Goal: Information Seeking & Learning: Learn about a topic

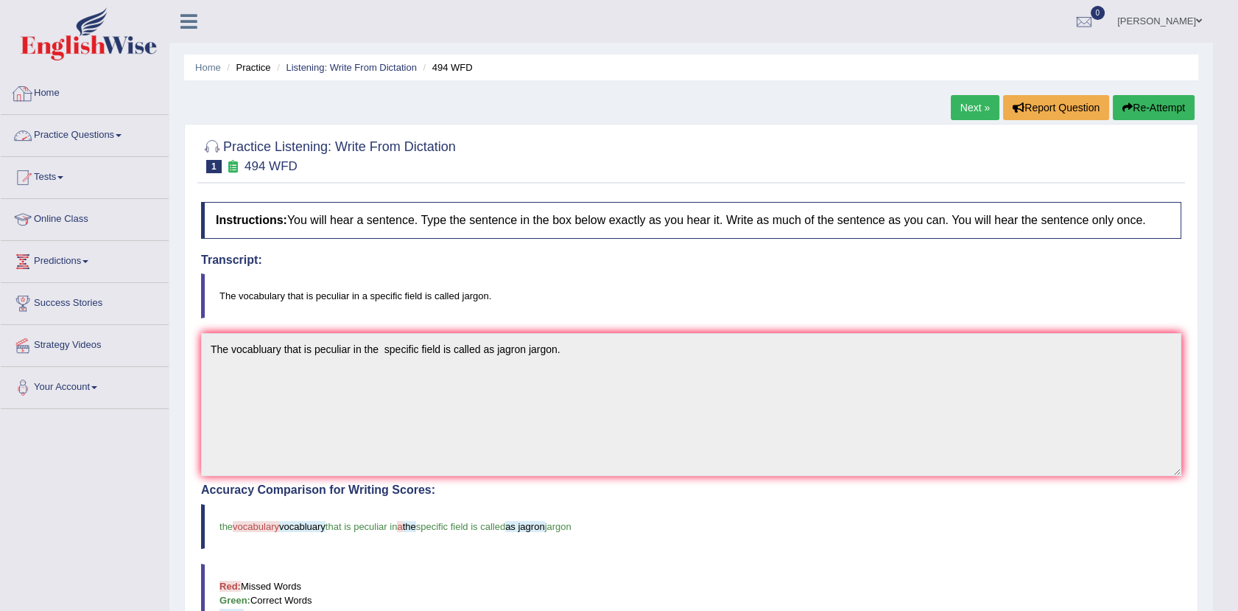
click at [94, 138] on link "Practice Questions" at bounding box center [85, 133] width 168 height 37
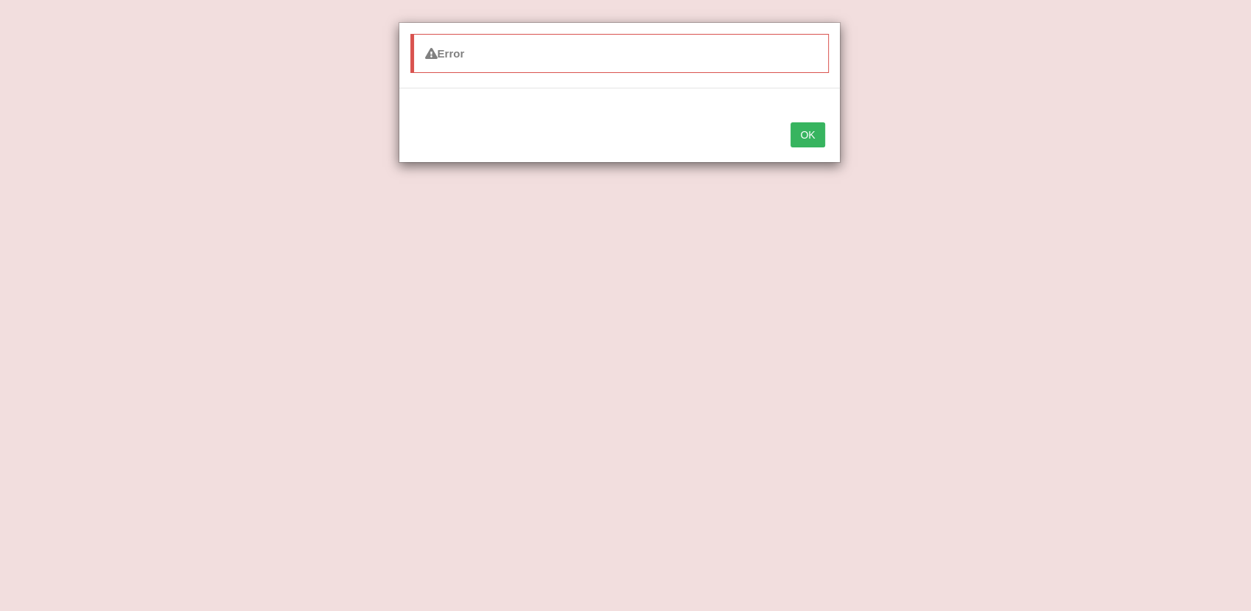
click at [119, 132] on body "Toggle navigation Home Practice Questions Speaking Practice Read Aloud Repeat S…" at bounding box center [625, 305] width 1251 height 611
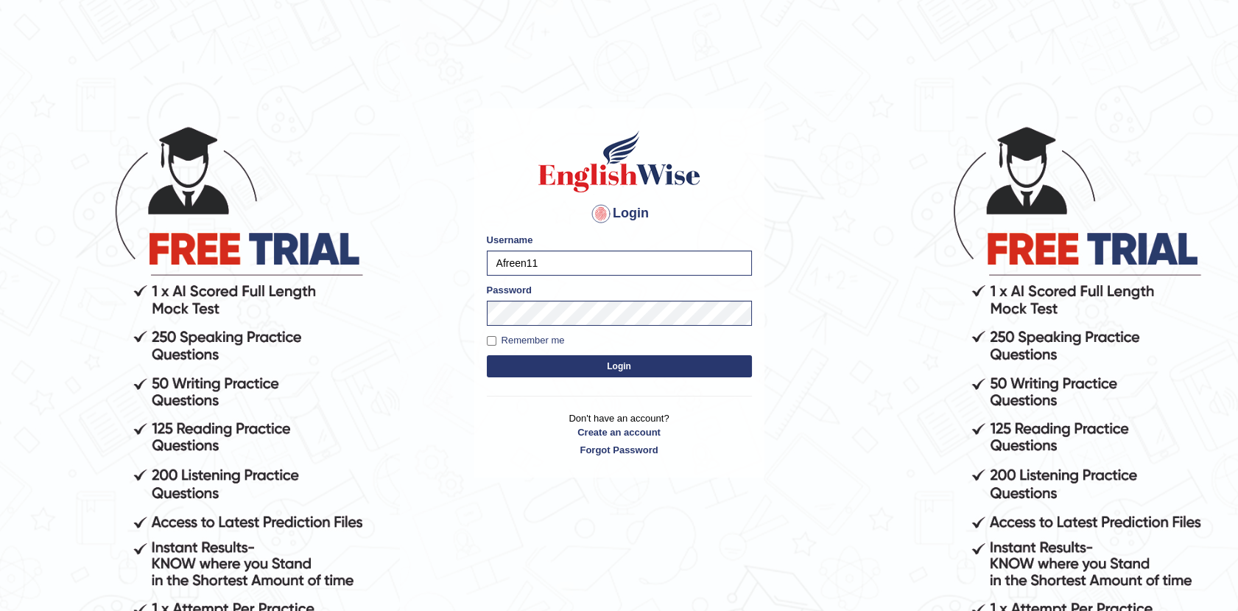
click at [630, 362] on button "Login" at bounding box center [619, 366] width 265 height 22
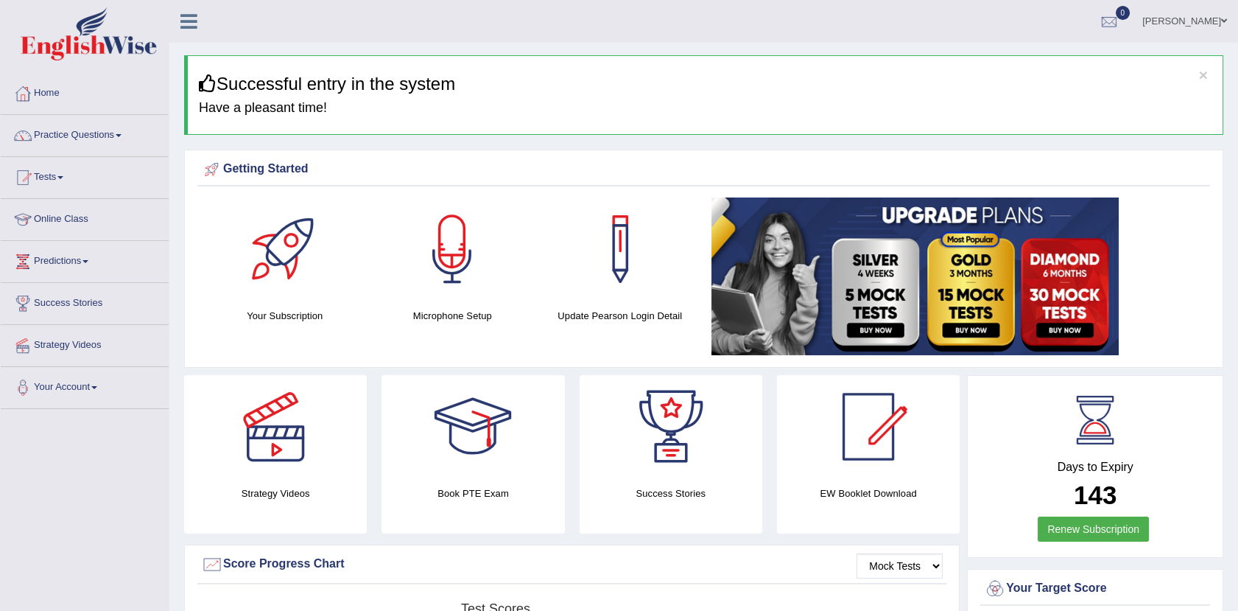
click at [113, 139] on link "Practice Questions" at bounding box center [85, 133] width 168 height 37
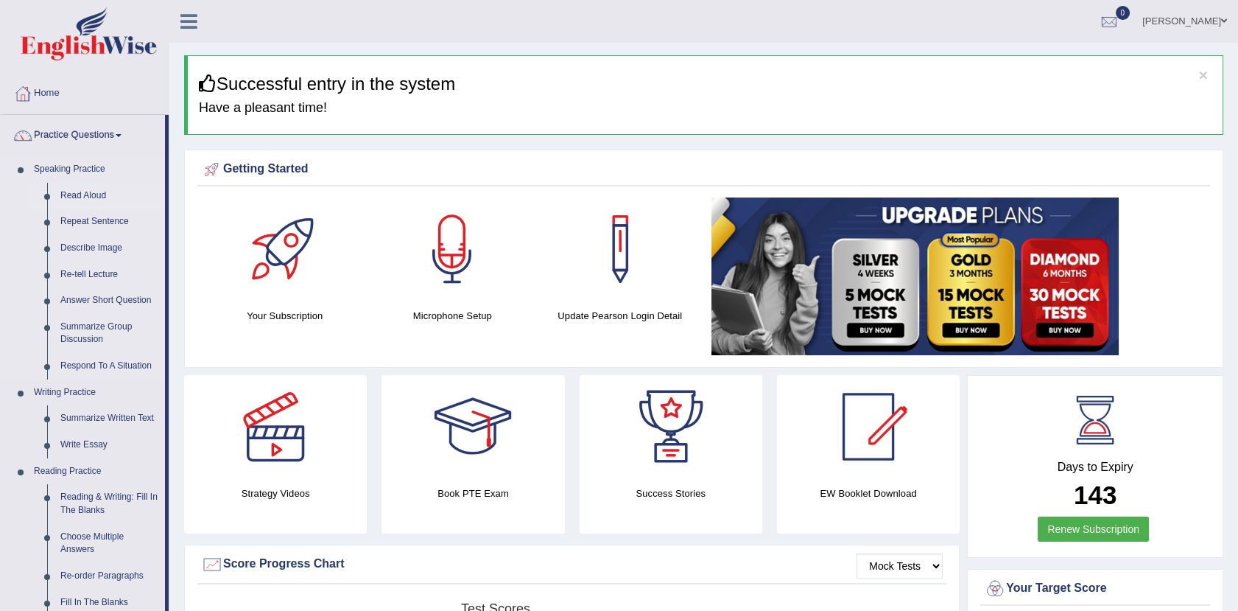
click at [71, 189] on link "Read Aloud" at bounding box center [109, 196] width 111 height 27
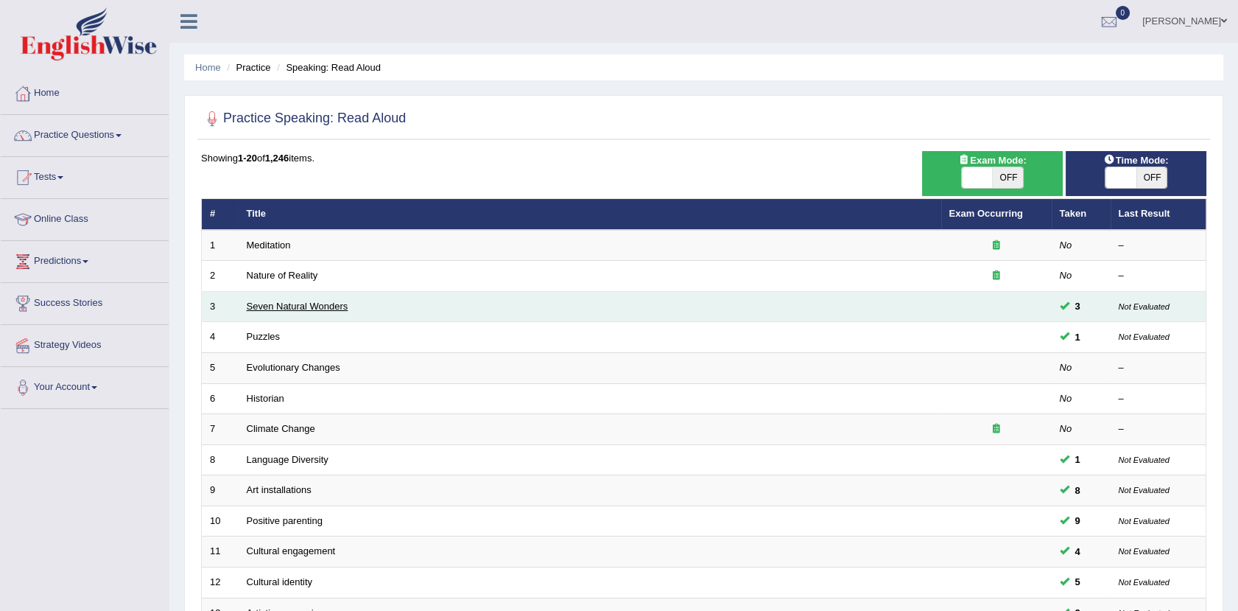
click at [280, 301] on link "Seven Natural Wonders" at bounding box center [298, 305] width 102 height 11
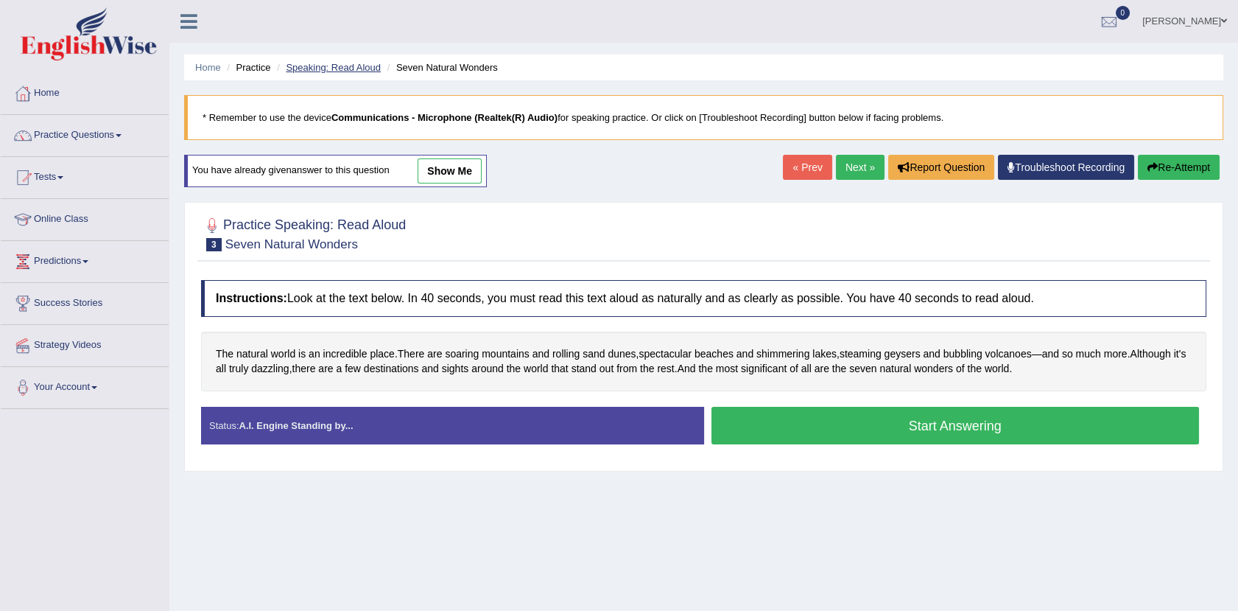
click at [313, 71] on link "Speaking: Read Aloud" at bounding box center [333, 67] width 95 height 11
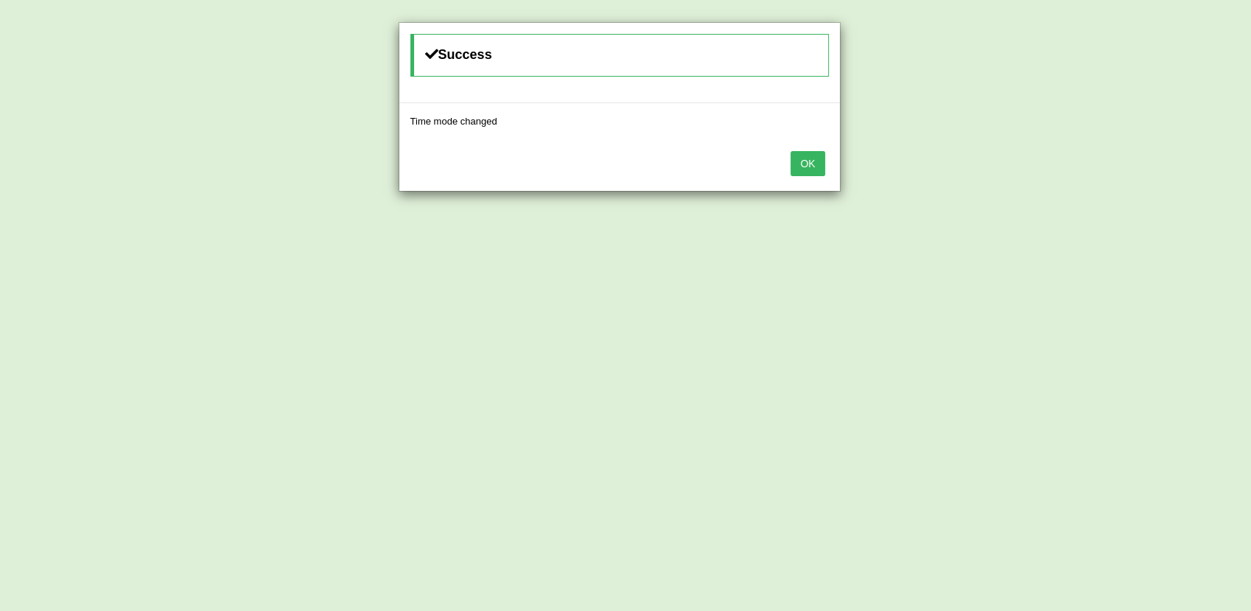
click at [809, 168] on button "OK" at bounding box center [807, 163] width 34 height 25
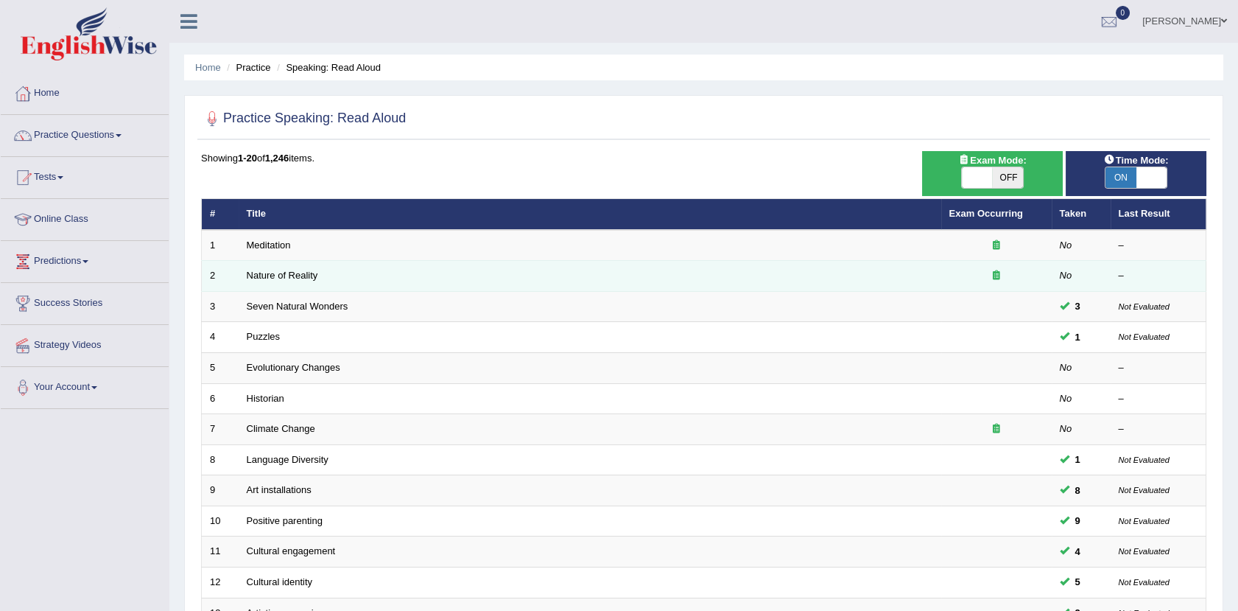
click at [300, 268] on td "Nature of Reality" at bounding box center [590, 276] width 703 height 31
click at [300, 270] on link "Nature of Reality" at bounding box center [282, 275] width 71 height 11
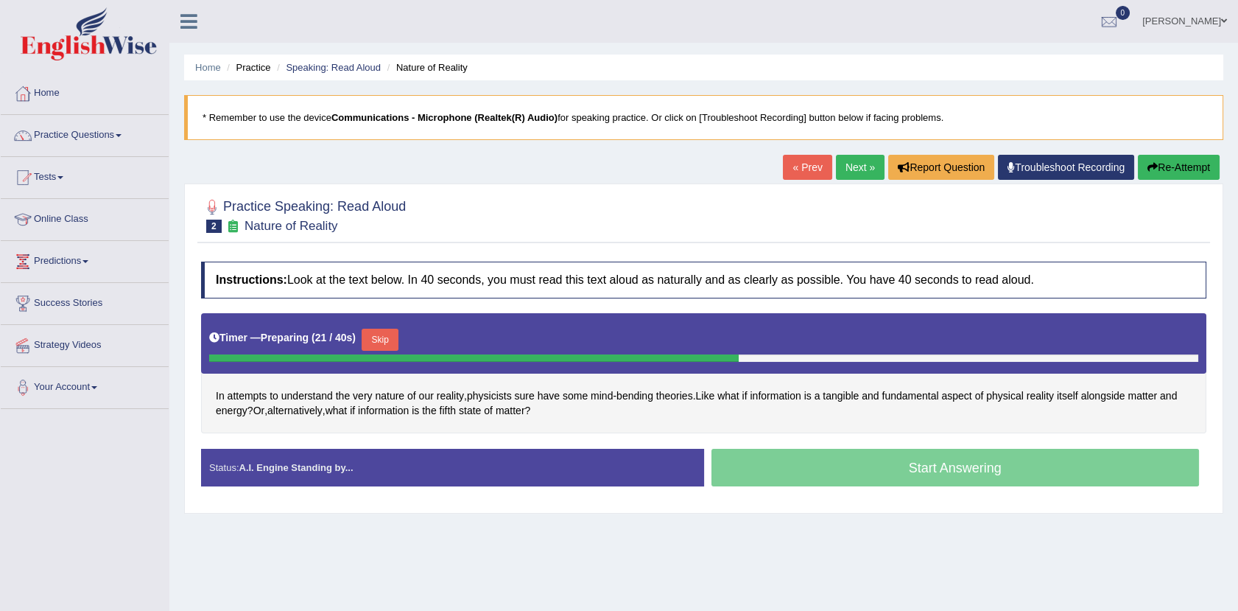
click at [374, 337] on button "Skip" at bounding box center [380, 339] width 37 height 22
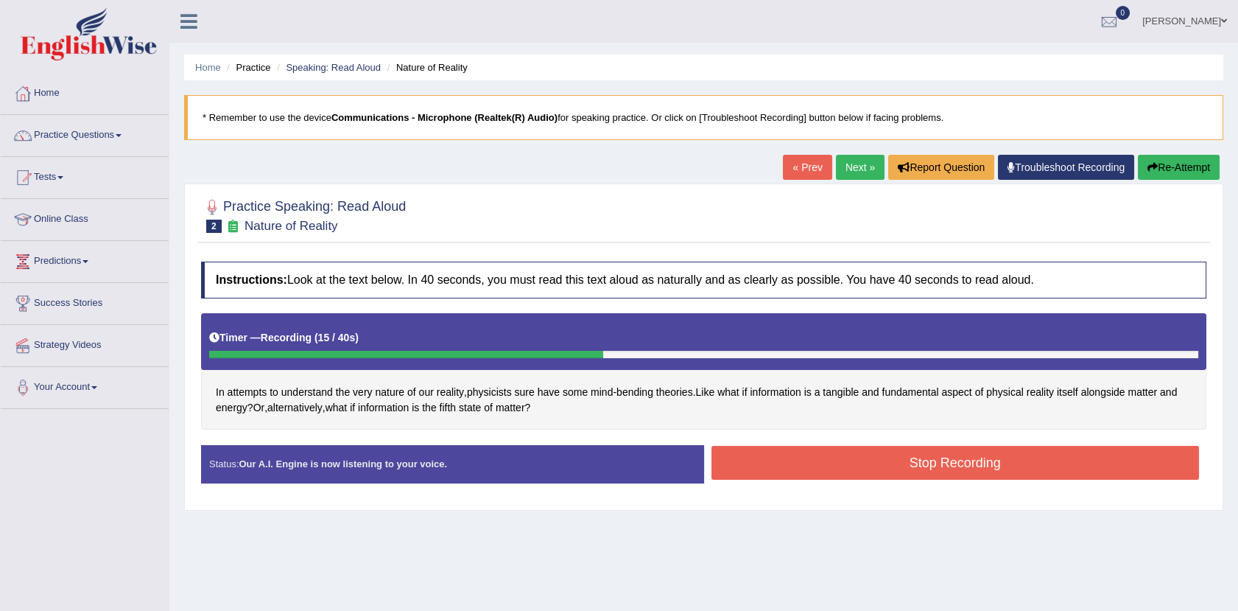
click at [793, 471] on button "Stop Recording" at bounding box center [955, 463] width 488 height 34
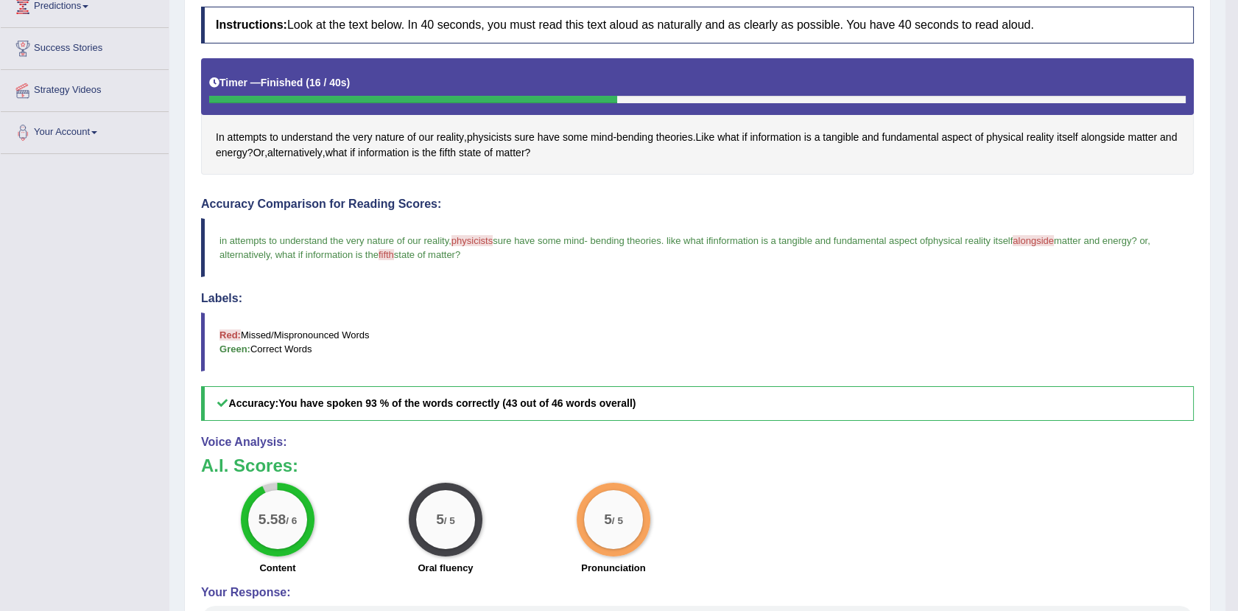
scroll to position [45, 0]
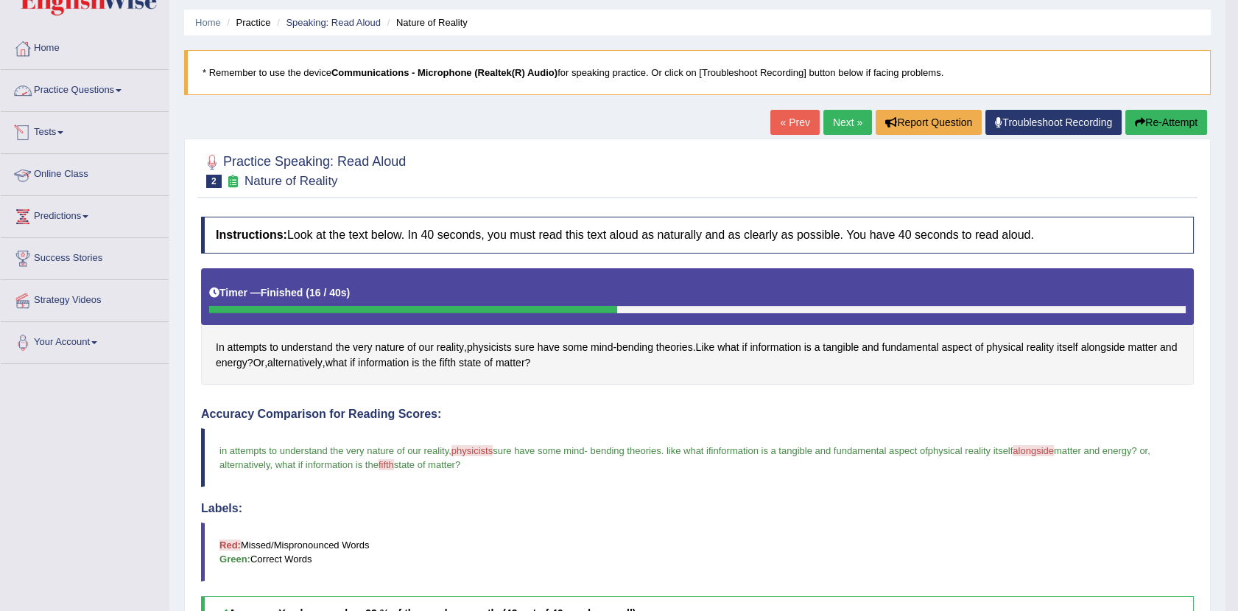
click at [101, 91] on link "Practice Questions" at bounding box center [85, 88] width 168 height 37
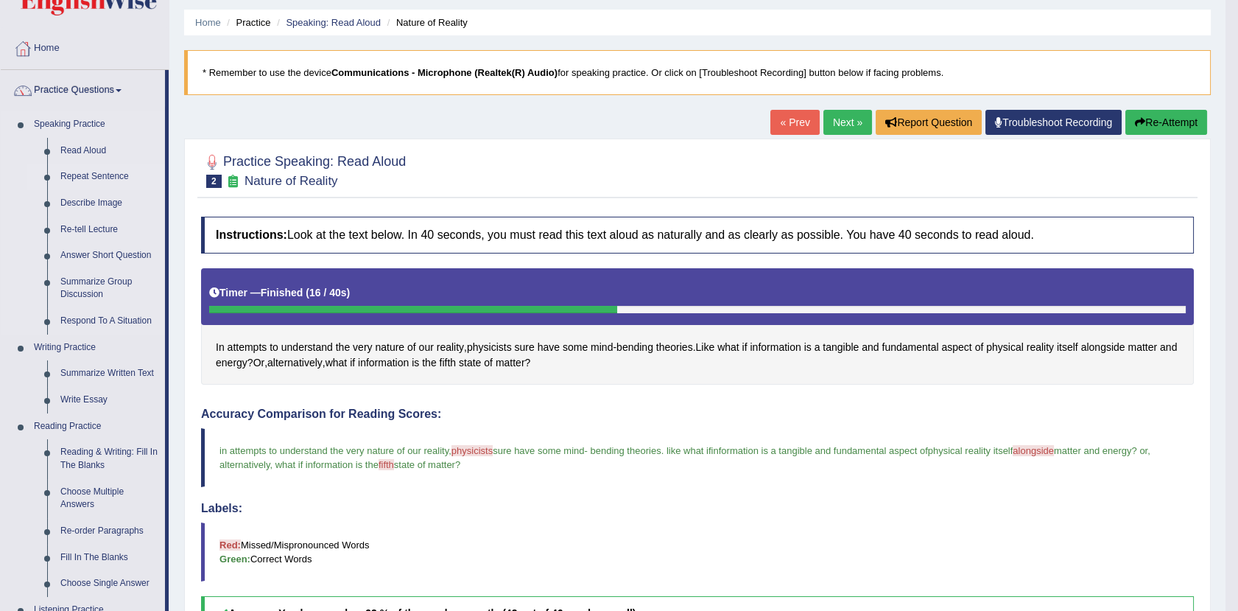
click at [99, 178] on link "Repeat Sentence" at bounding box center [109, 177] width 111 height 27
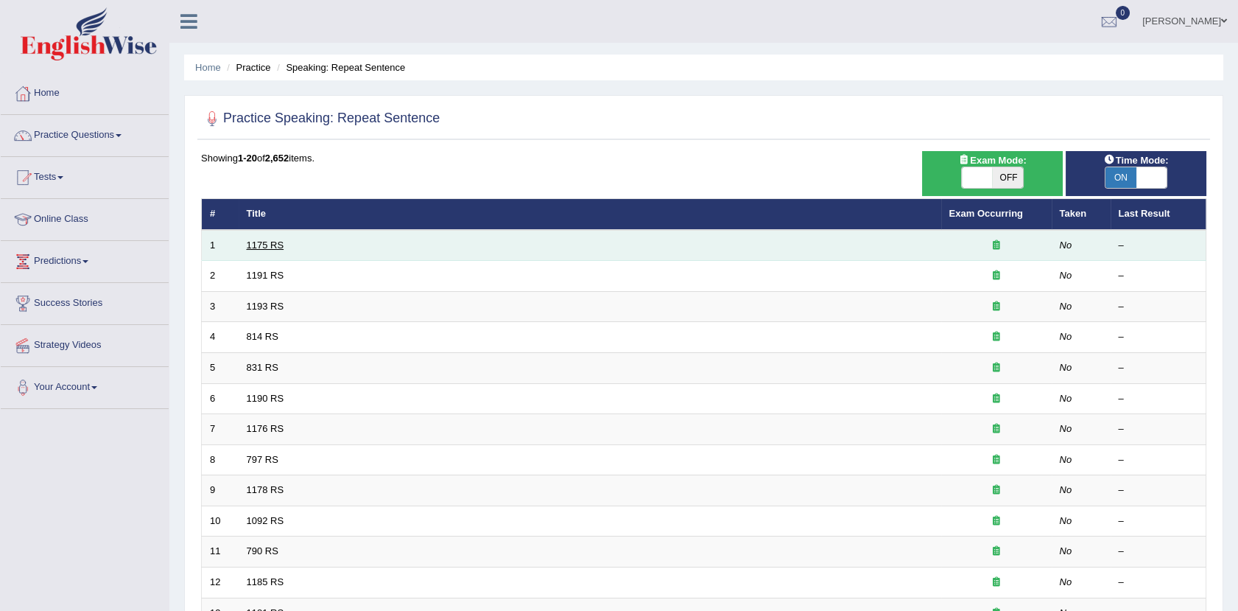
click at [258, 247] on link "1175 RS" at bounding box center [266, 244] width 38 height 11
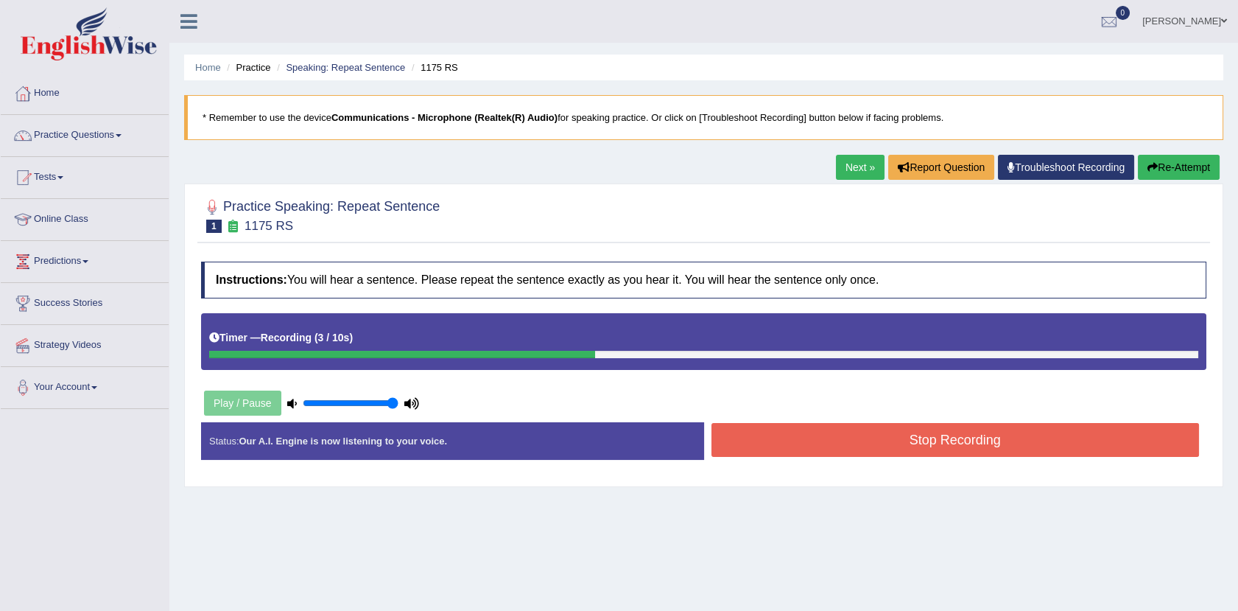
click at [929, 431] on button "Stop Recording" at bounding box center [955, 440] width 488 height 34
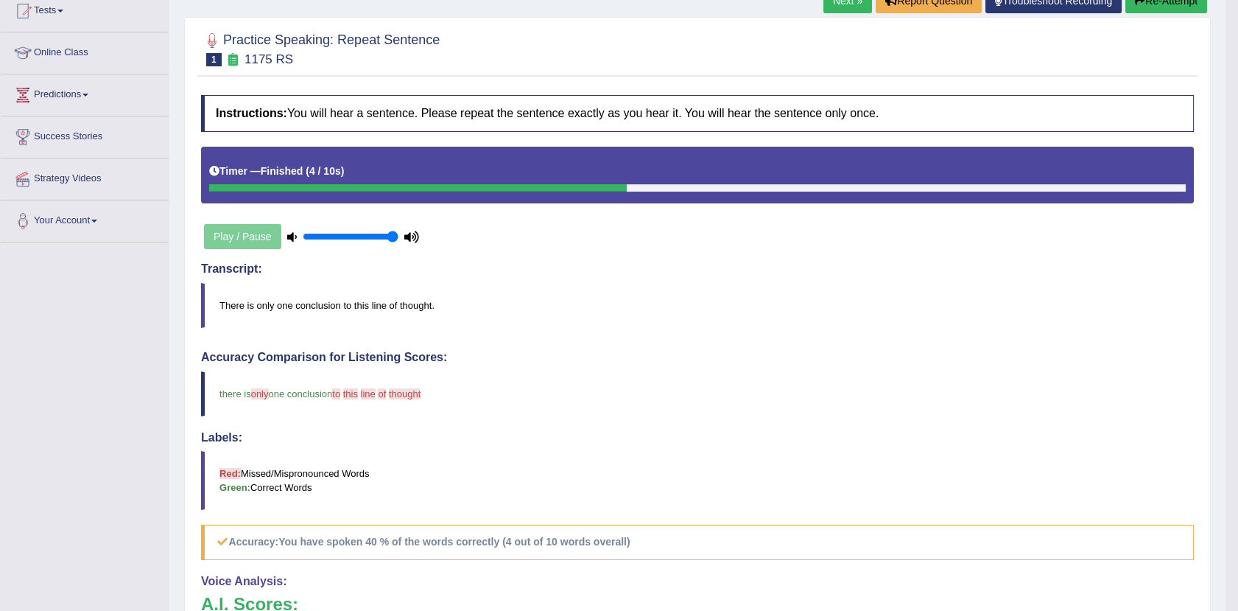
scroll to position [350, 0]
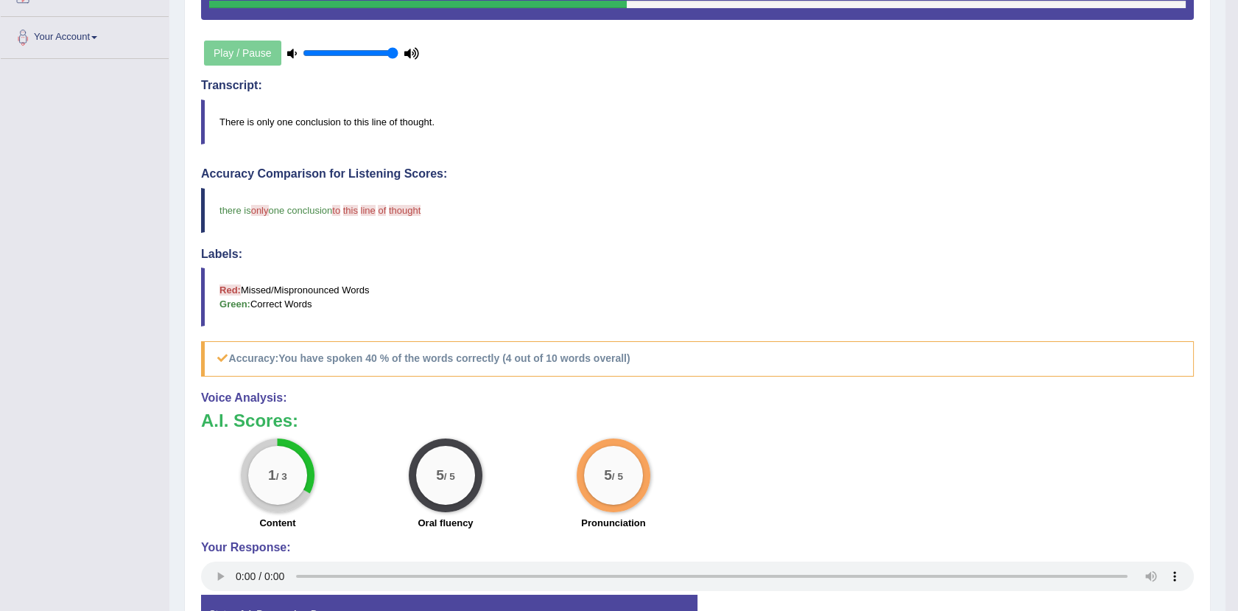
click at [628, 491] on div "5 / 5" at bounding box center [613, 475] width 59 height 59
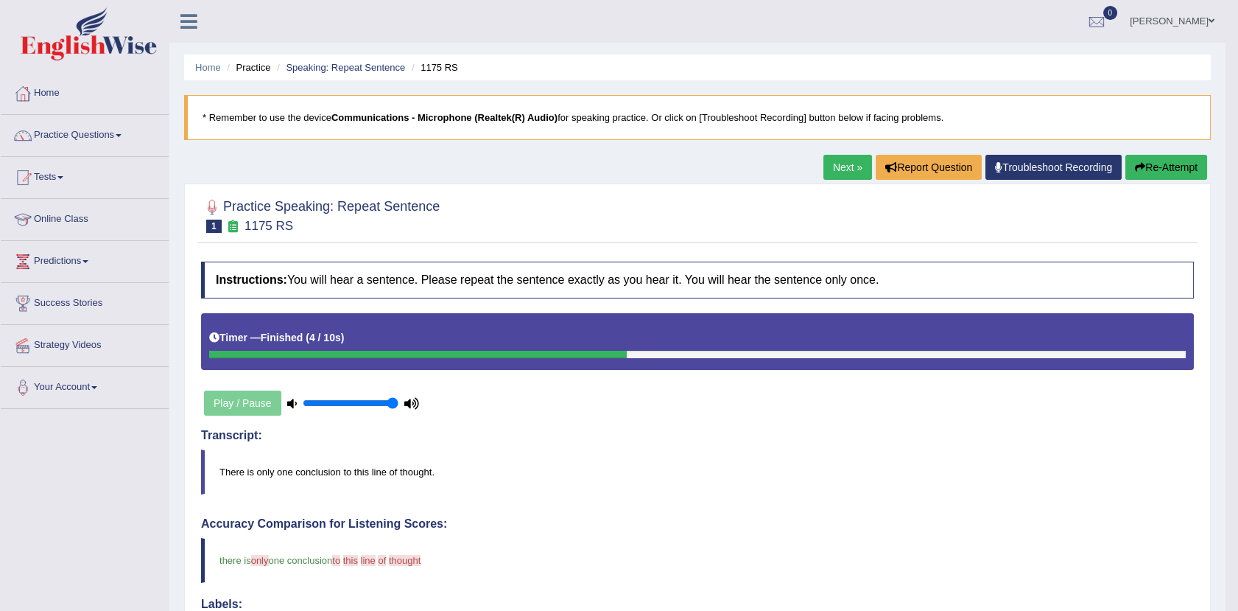
click at [839, 163] on link "Next »" at bounding box center [847, 167] width 49 height 25
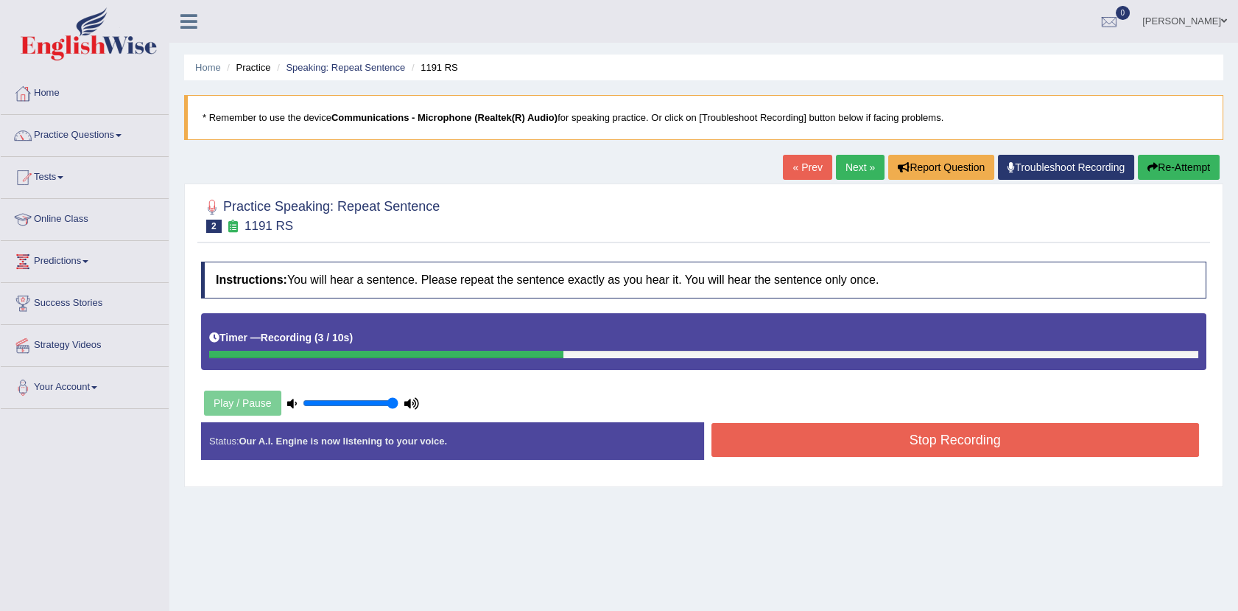
click at [772, 443] on button "Stop Recording" at bounding box center [955, 440] width 488 height 34
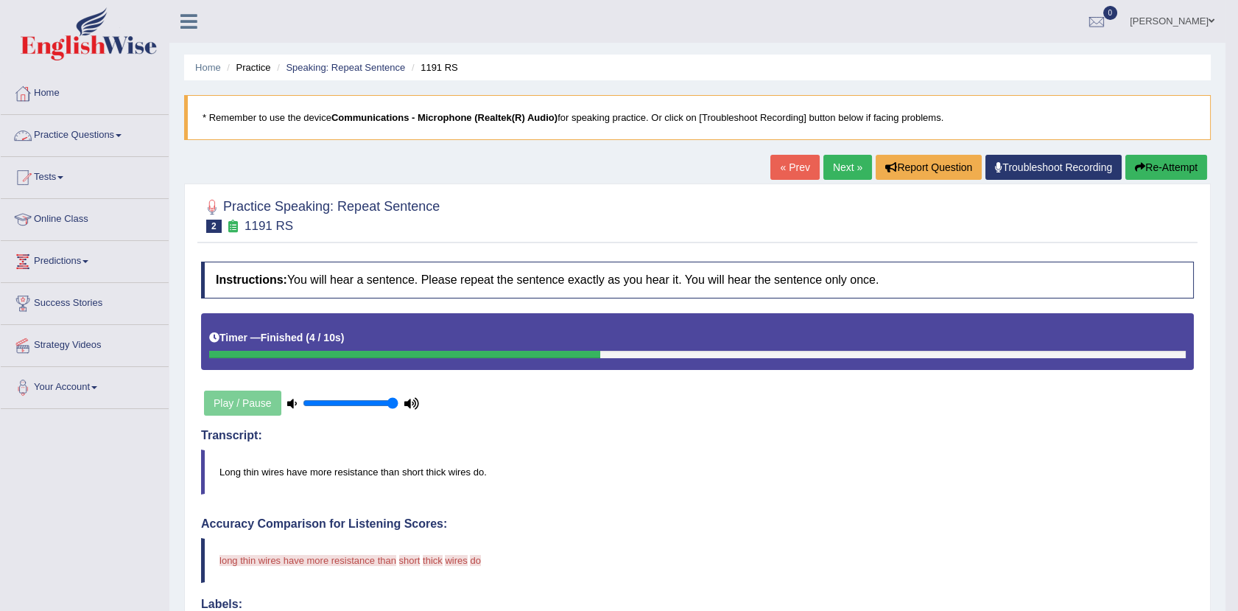
click at [109, 141] on link "Practice Questions" at bounding box center [85, 133] width 168 height 37
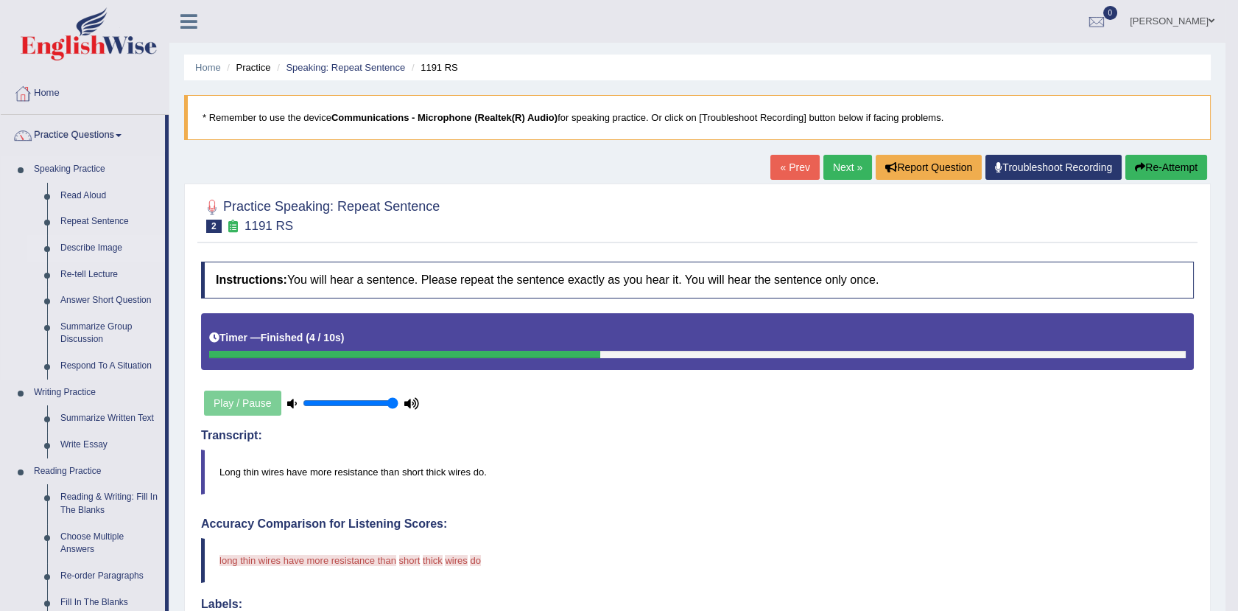
click at [82, 239] on link "Describe Image" at bounding box center [109, 248] width 111 height 27
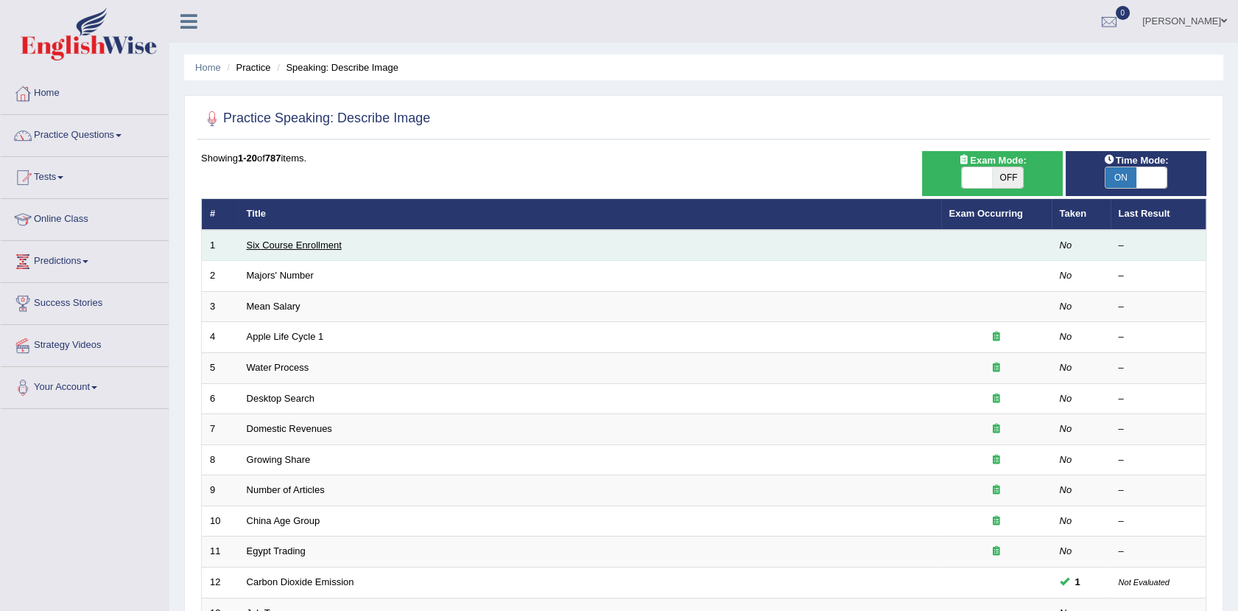
click at [295, 241] on link "Six Course Enrollment" at bounding box center [294, 244] width 95 height 11
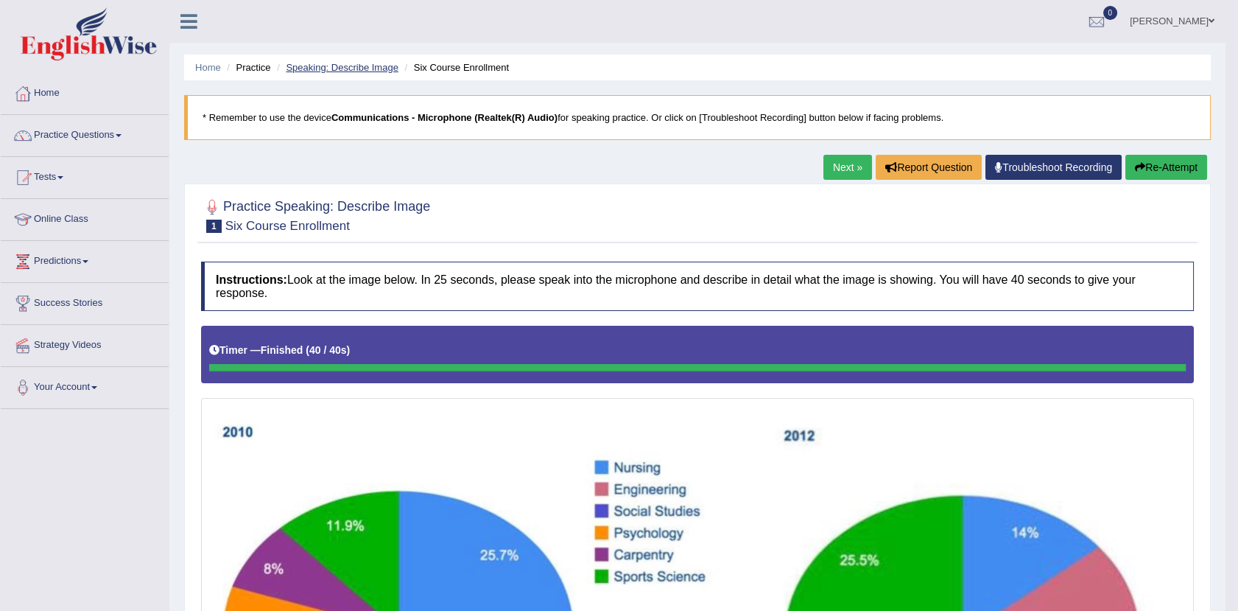
click at [352, 65] on link "Speaking: Describe Image" at bounding box center [342, 67] width 112 height 11
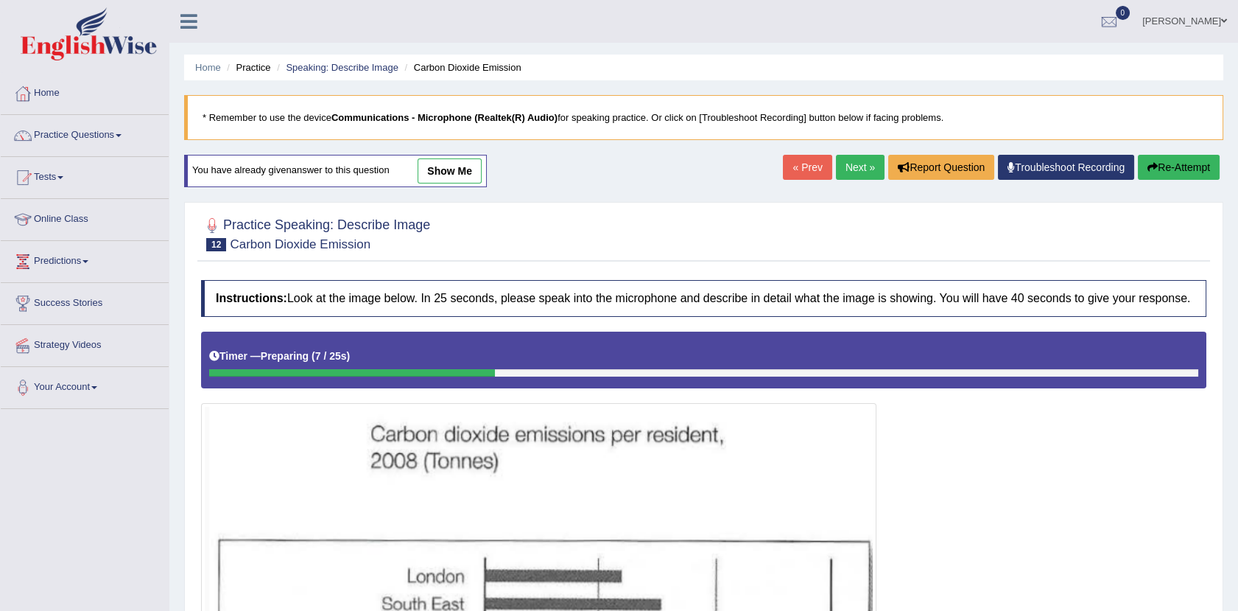
click at [460, 165] on link "show me" at bounding box center [450, 170] width 64 height 25
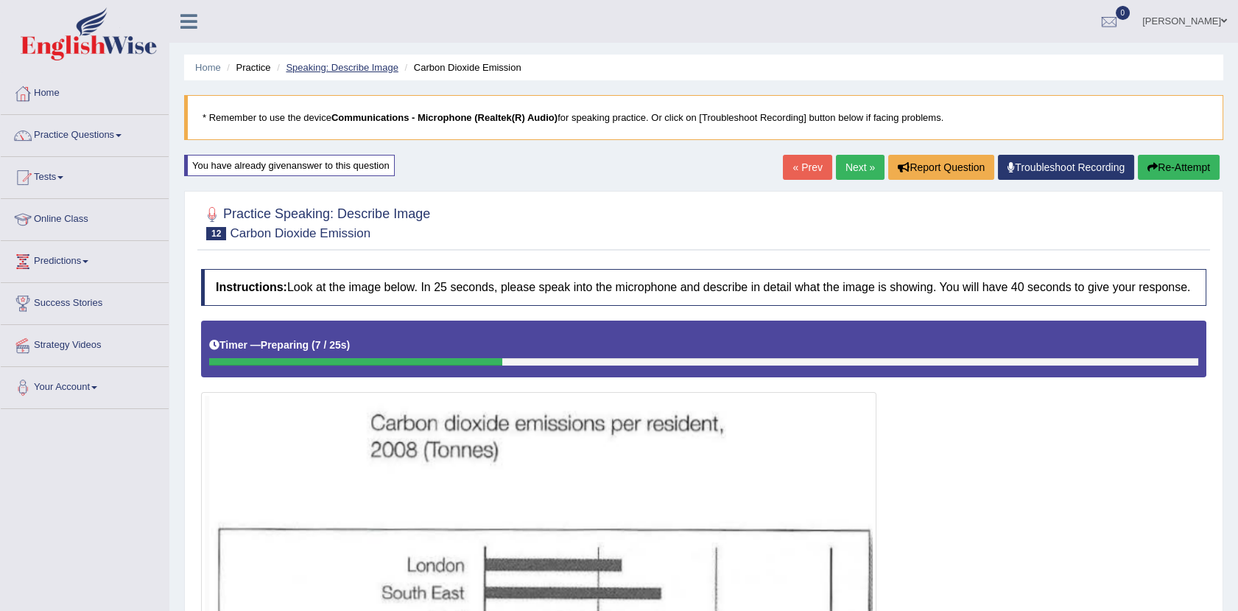
click at [341, 66] on link "Speaking: Describe Image" at bounding box center [342, 67] width 112 height 11
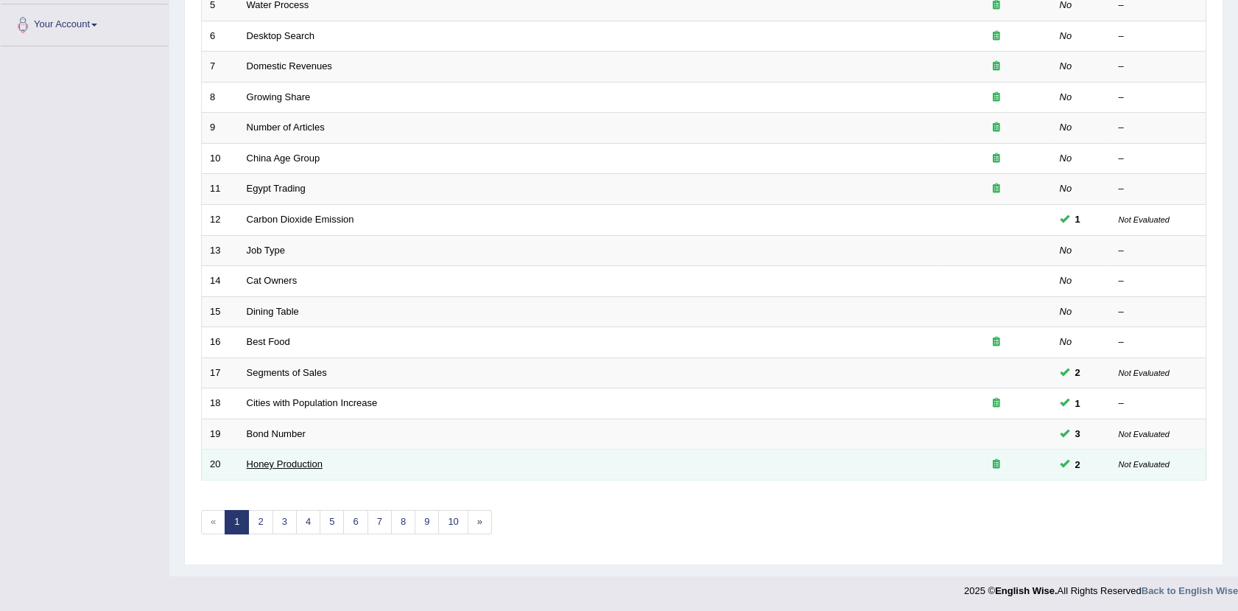
click at [280, 460] on link "Honey Production" at bounding box center [285, 463] width 76 height 11
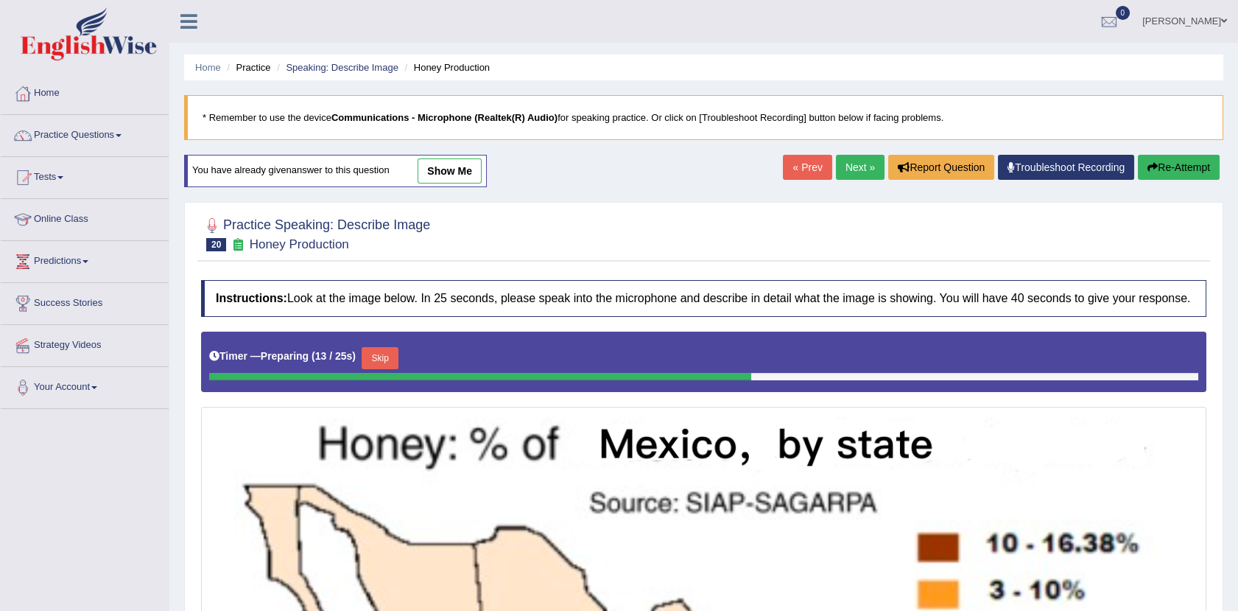
click at [445, 164] on link "show me" at bounding box center [450, 170] width 64 height 25
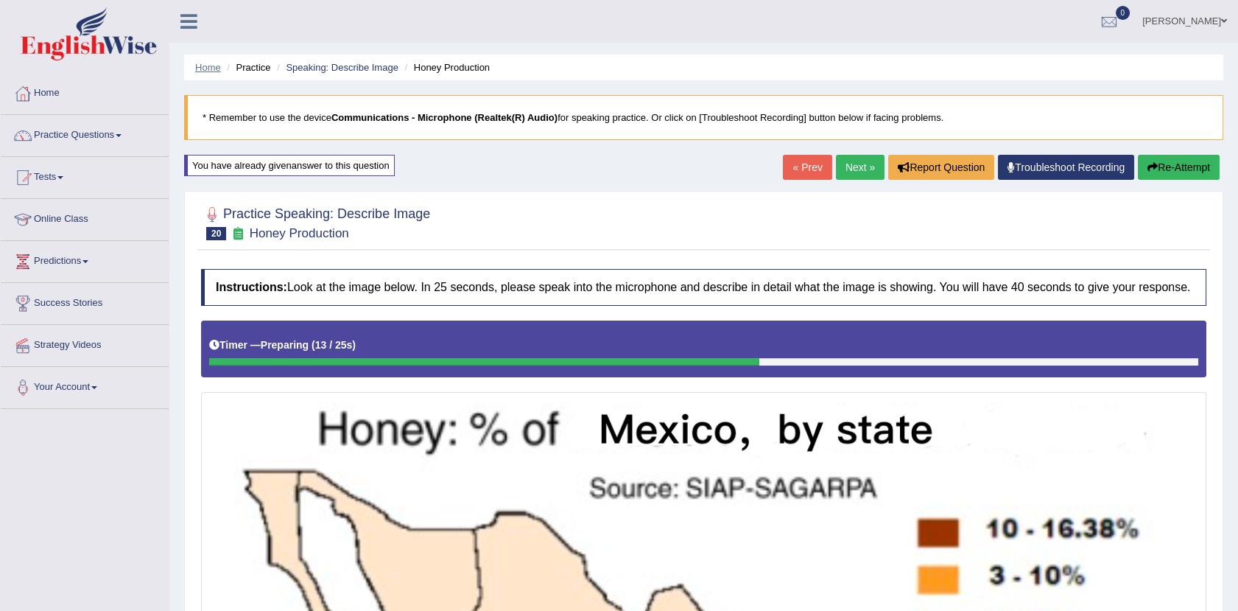
click at [208, 68] on link "Home" at bounding box center [208, 67] width 26 height 11
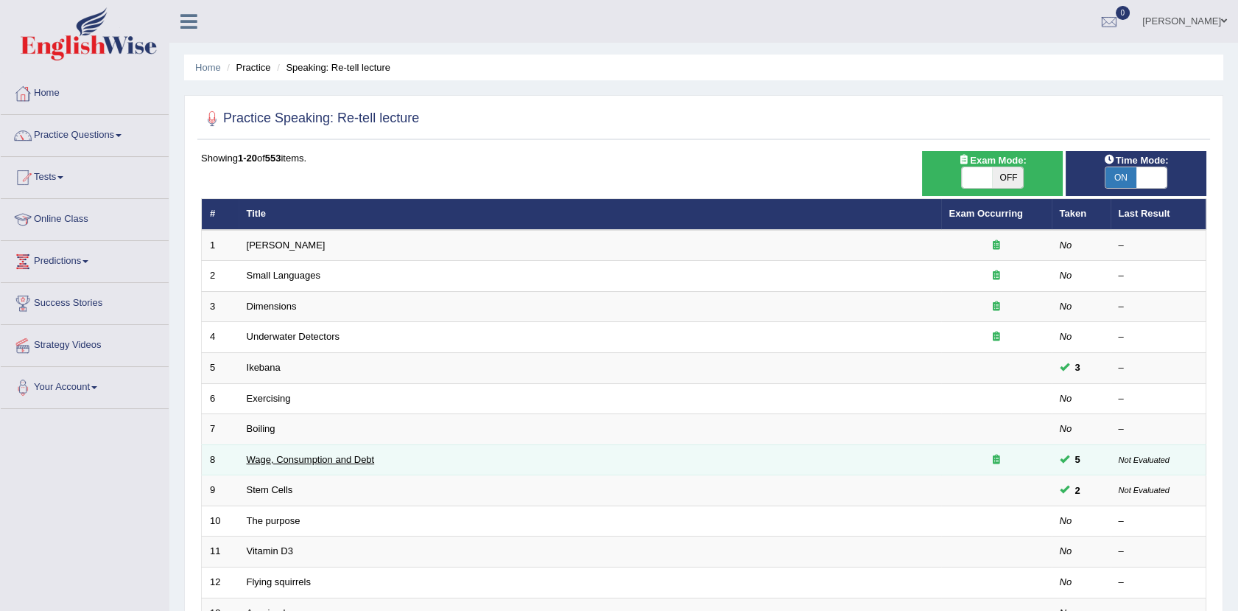
click at [355, 459] on link "Wage, Consumption and Debt" at bounding box center [311, 459] width 128 height 11
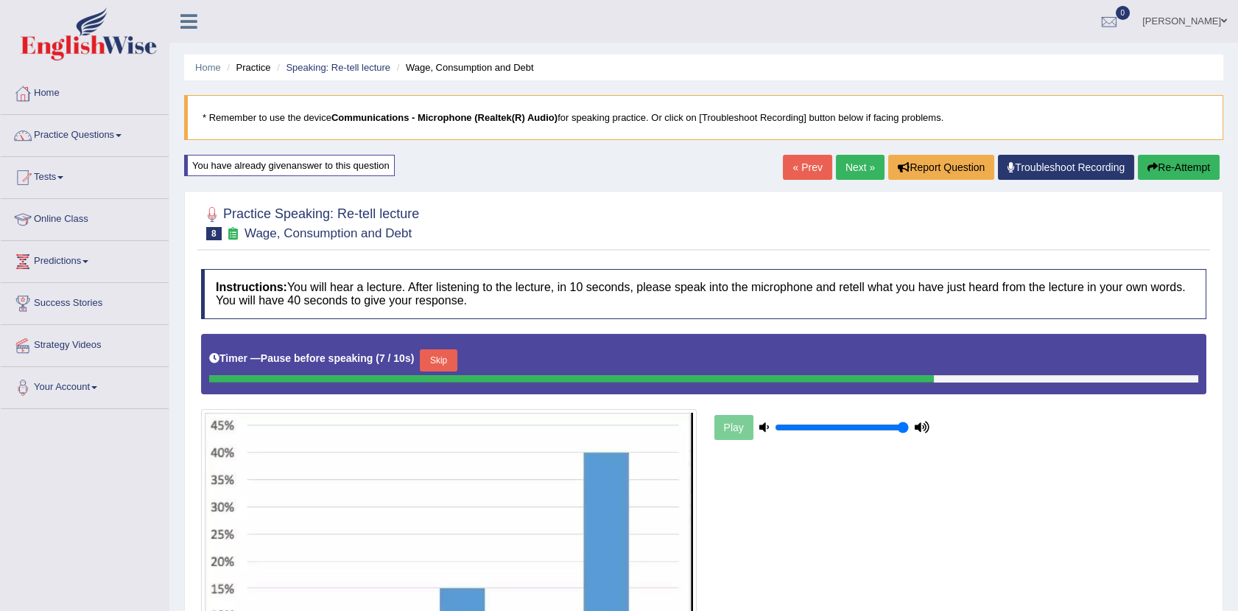
click at [1167, 164] on button "Re-Attempt" at bounding box center [1179, 167] width 82 height 25
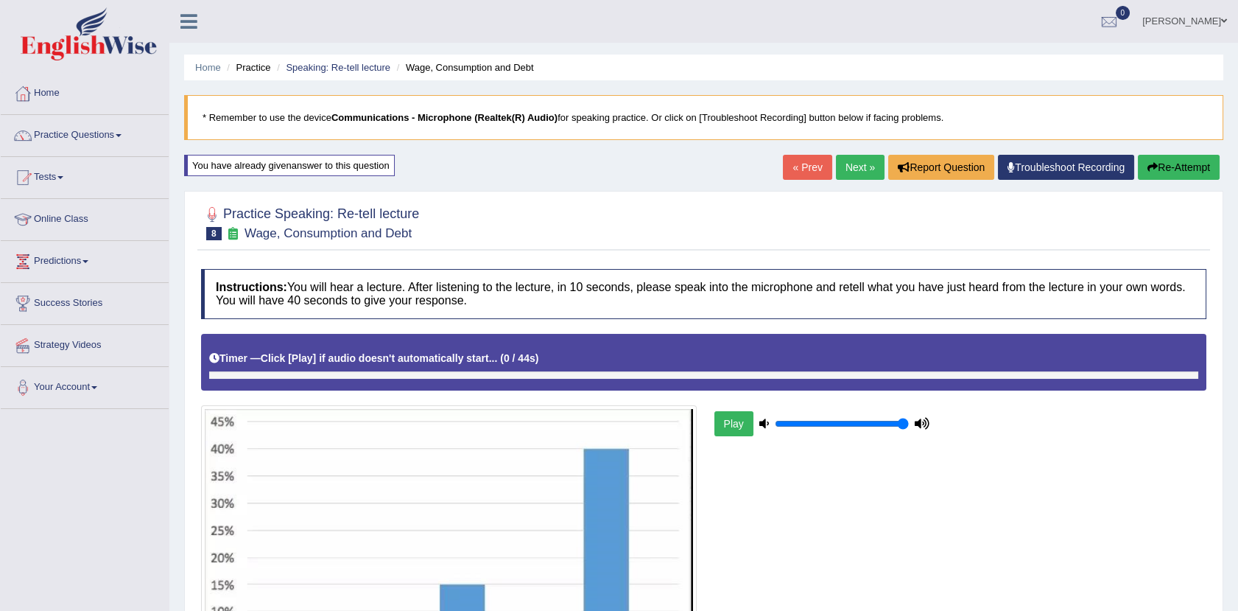
click at [1179, 156] on button "Re-Attempt" at bounding box center [1179, 167] width 82 height 25
click at [306, 66] on link "Speaking: Re-tell lecture" at bounding box center [338, 67] width 105 height 11
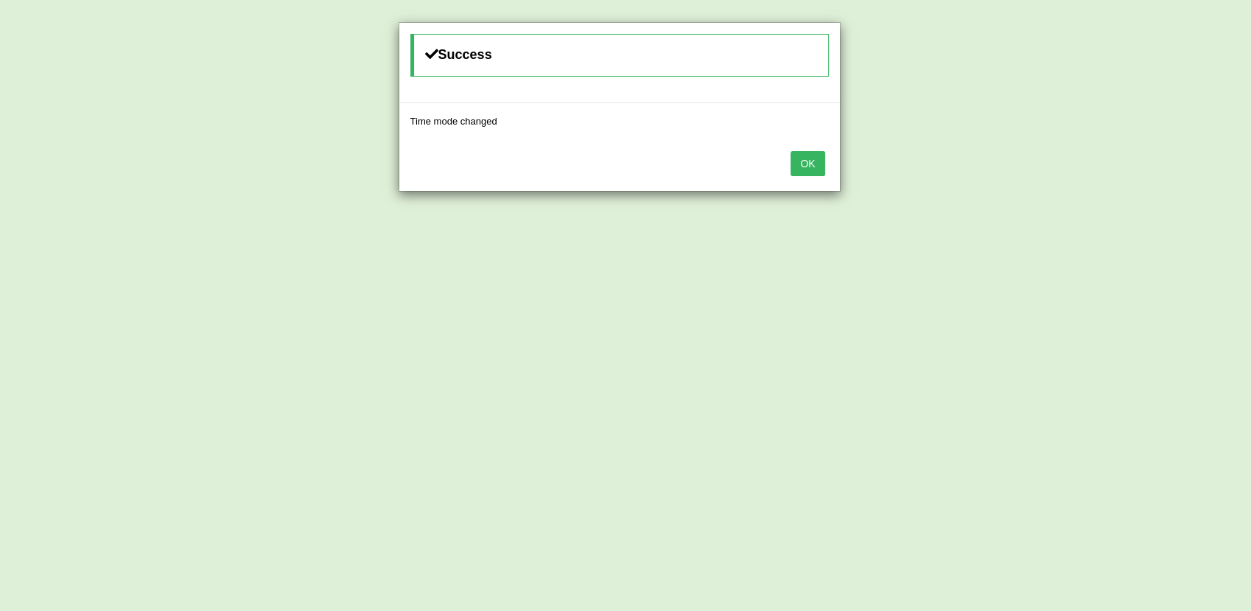
click at [814, 161] on button "OK" at bounding box center [807, 163] width 34 height 25
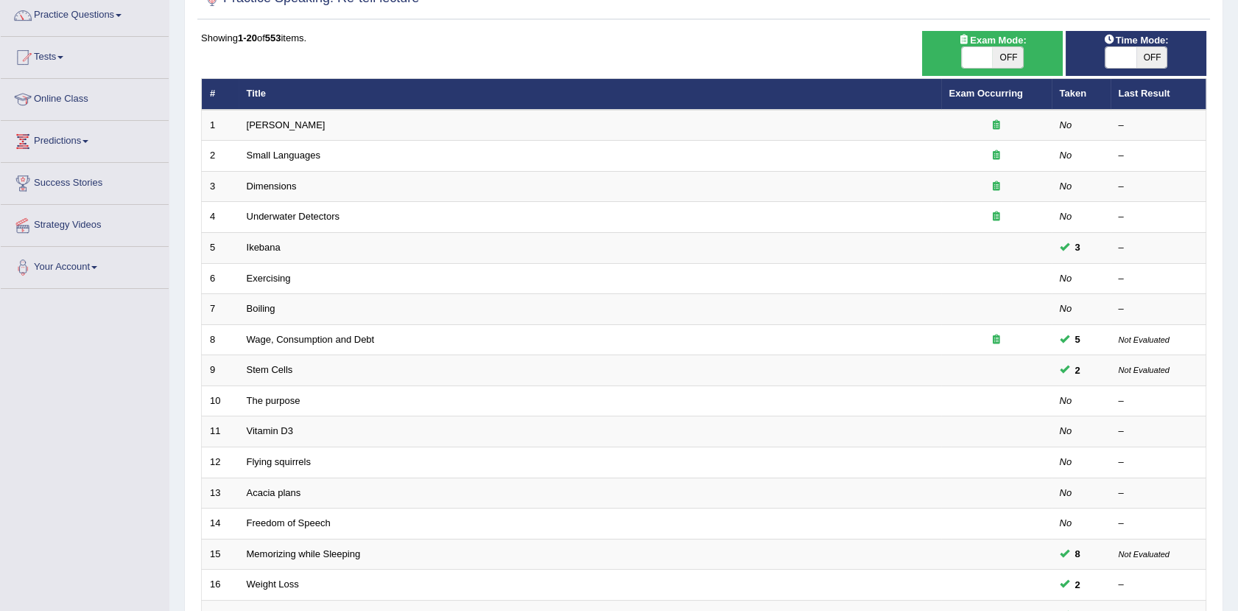
scroll to position [141, 0]
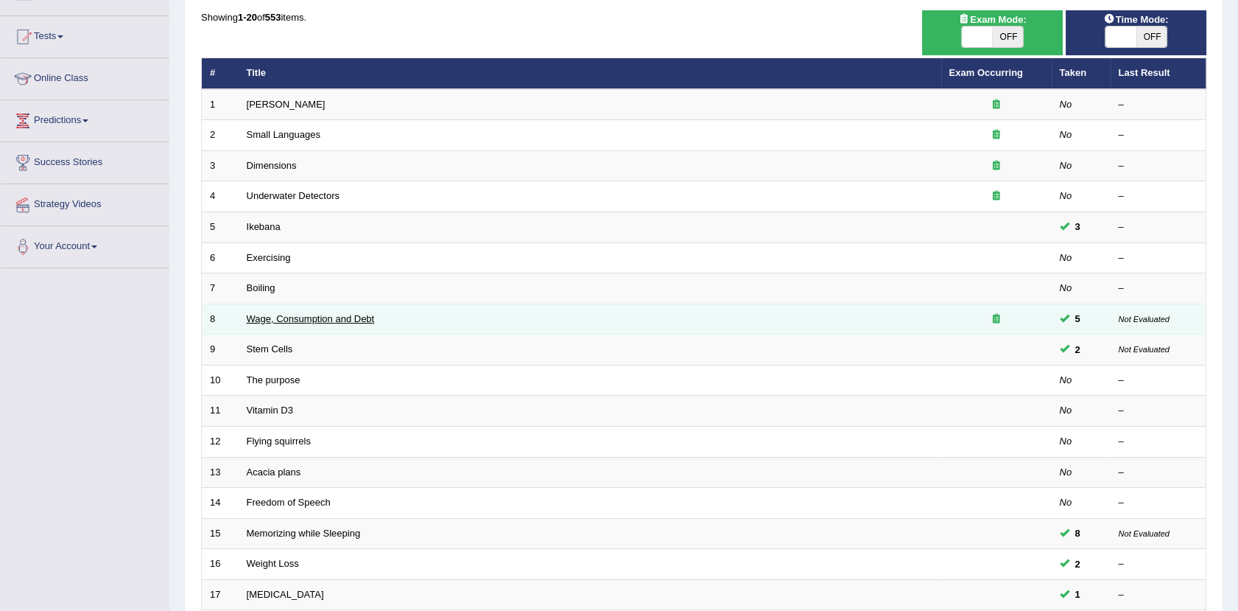
click at [359, 317] on link "Wage, Consumption and Debt" at bounding box center [311, 318] width 128 height 11
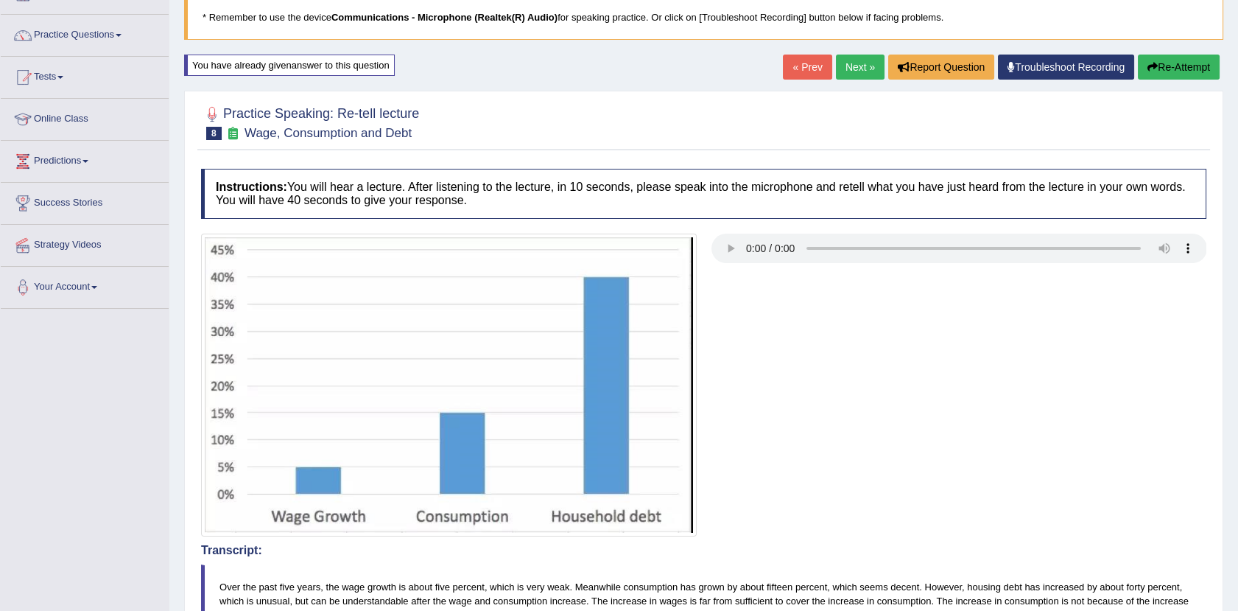
scroll to position [94, 0]
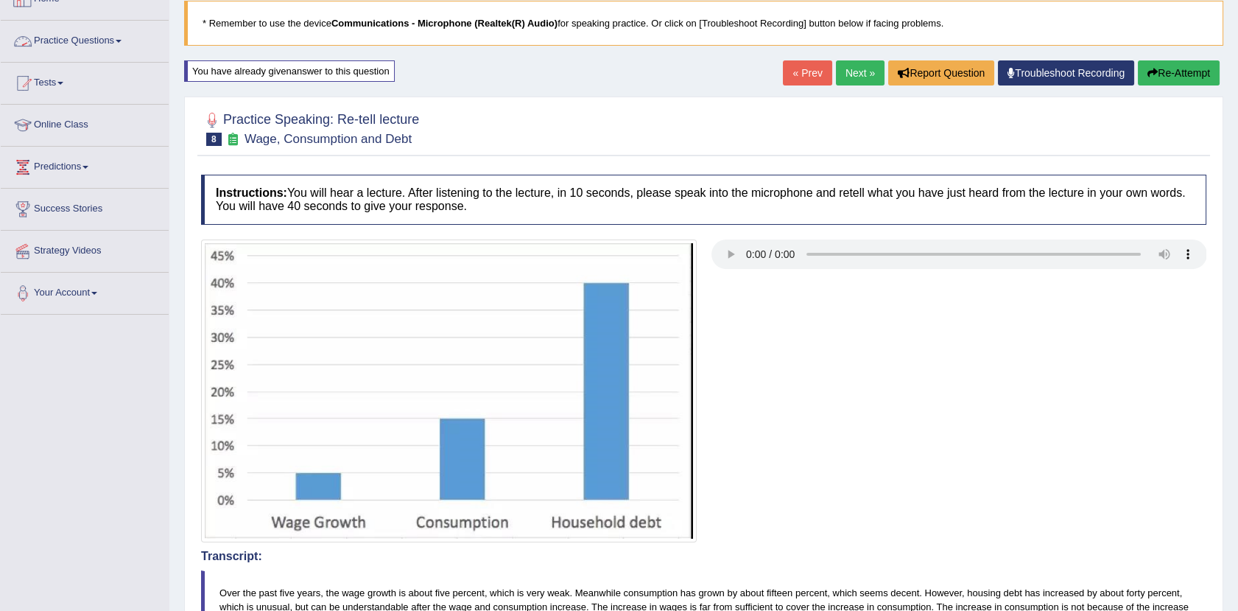
click at [77, 43] on link "Practice Questions" at bounding box center [85, 39] width 168 height 37
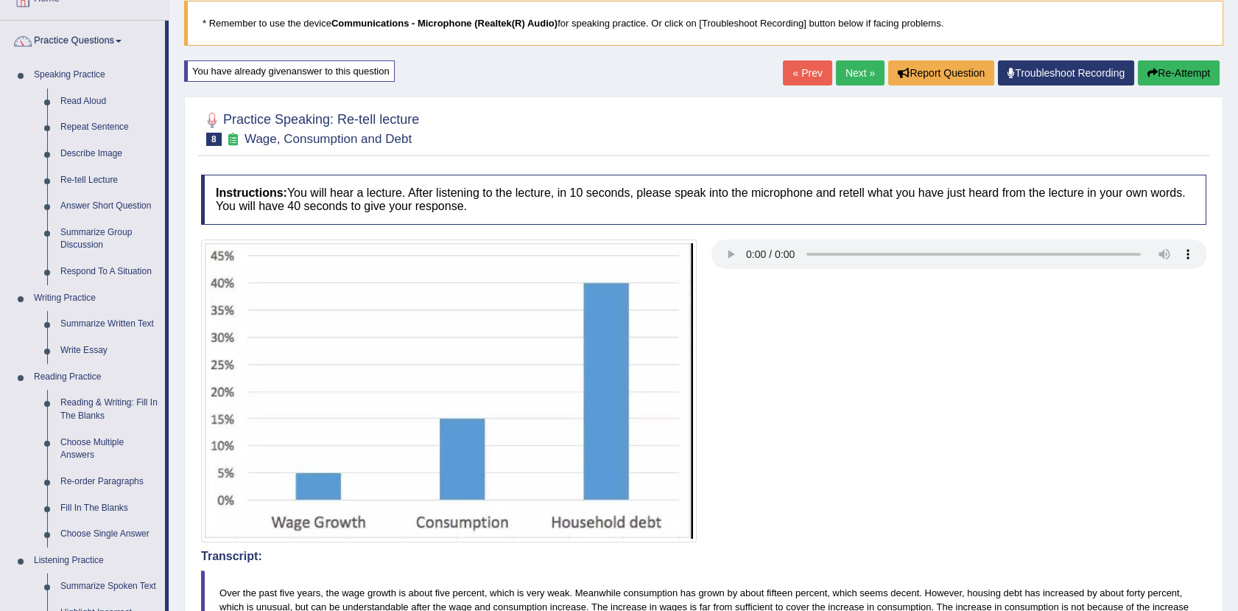
scroll to position [93, 0]
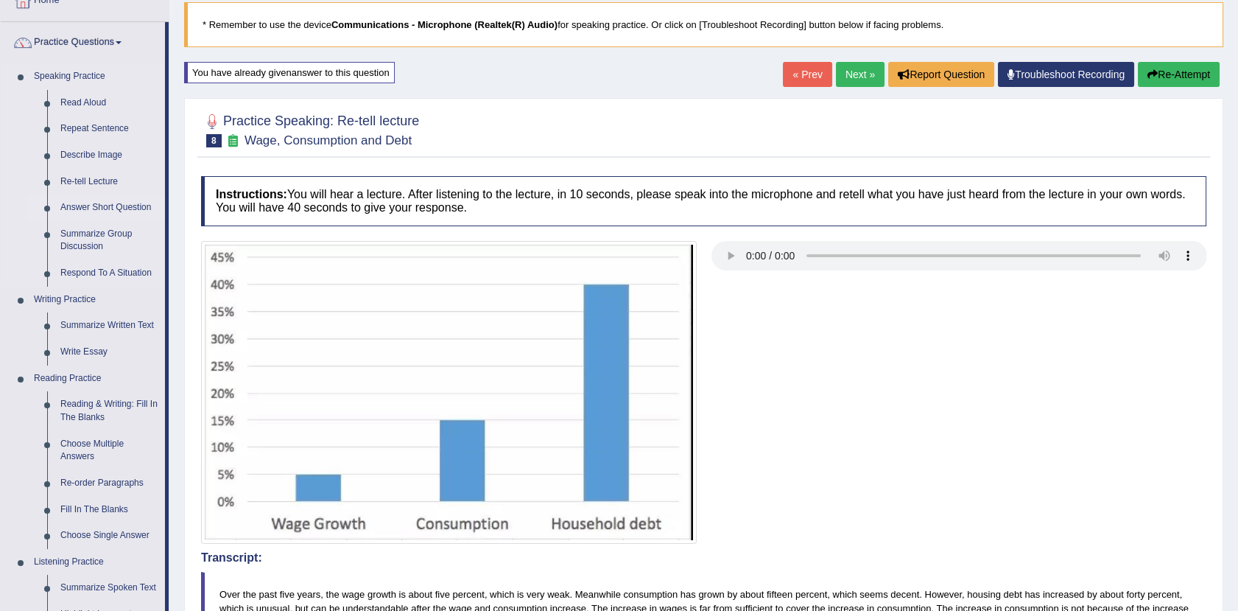
click at [128, 202] on link "Answer Short Question" at bounding box center [109, 207] width 111 height 27
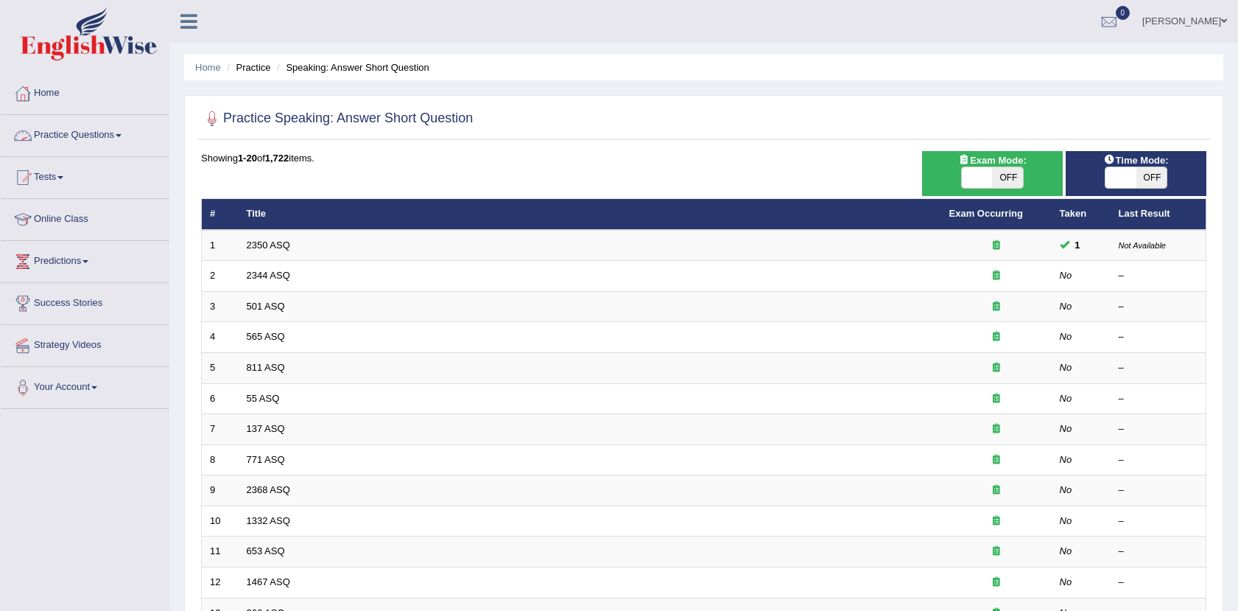
click at [119, 133] on link "Practice Questions" at bounding box center [85, 133] width 168 height 37
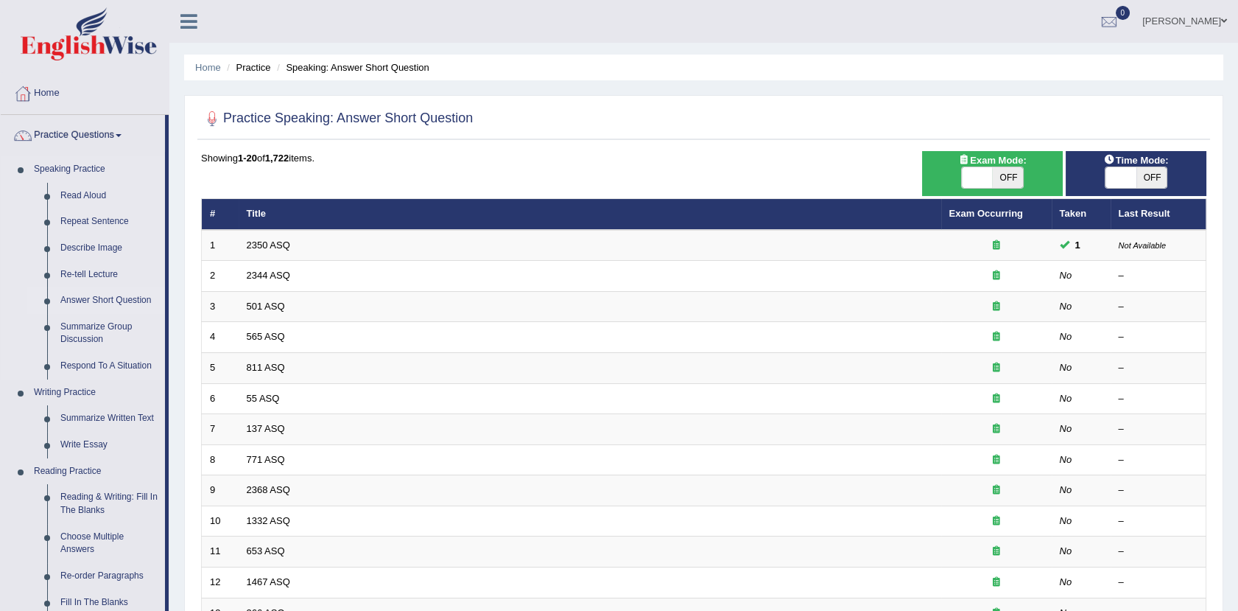
click at [122, 298] on link "Answer Short Question" at bounding box center [109, 300] width 111 height 27
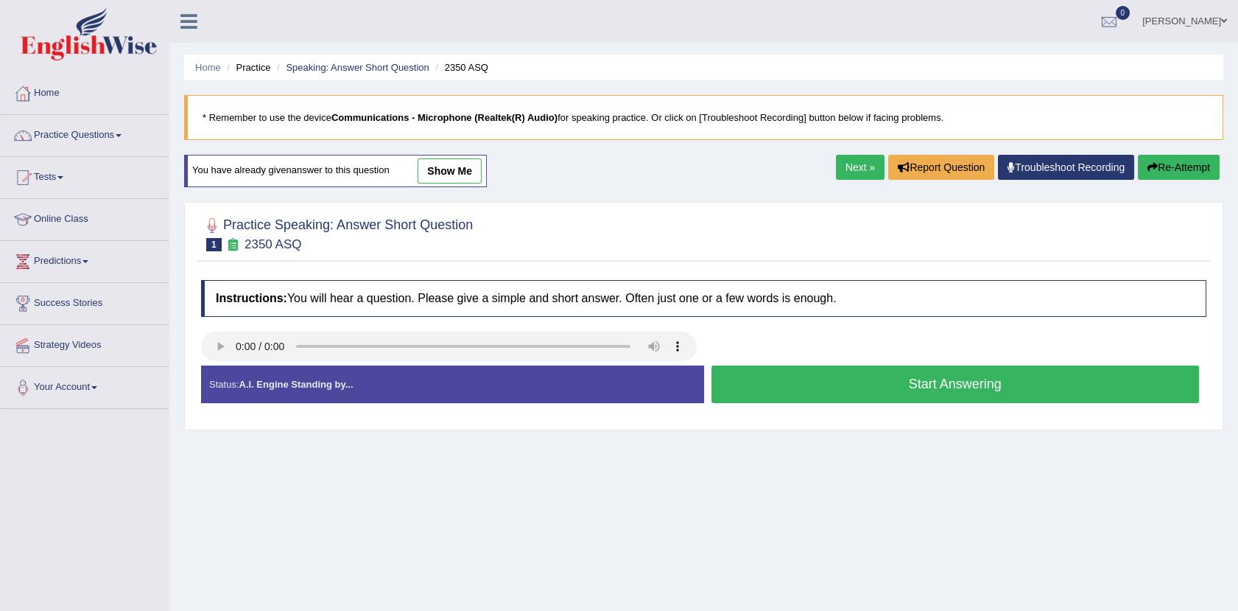
click at [812, 390] on button "Start Answering" at bounding box center [955, 384] width 488 height 38
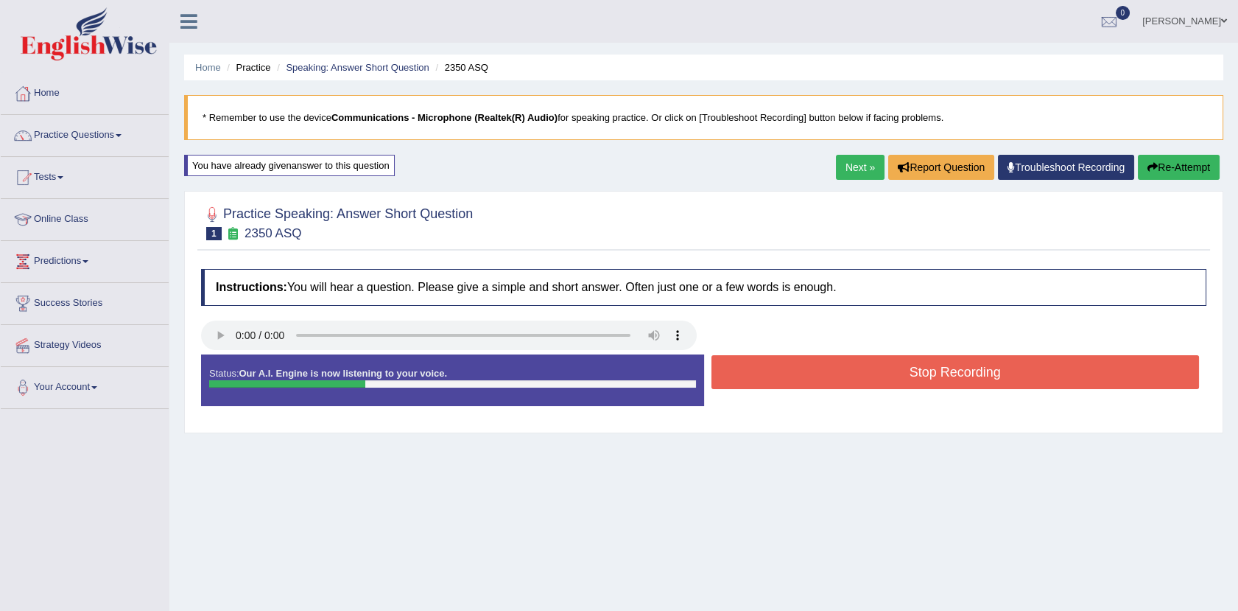
click at [807, 374] on button "Stop Recording" at bounding box center [955, 372] width 488 height 34
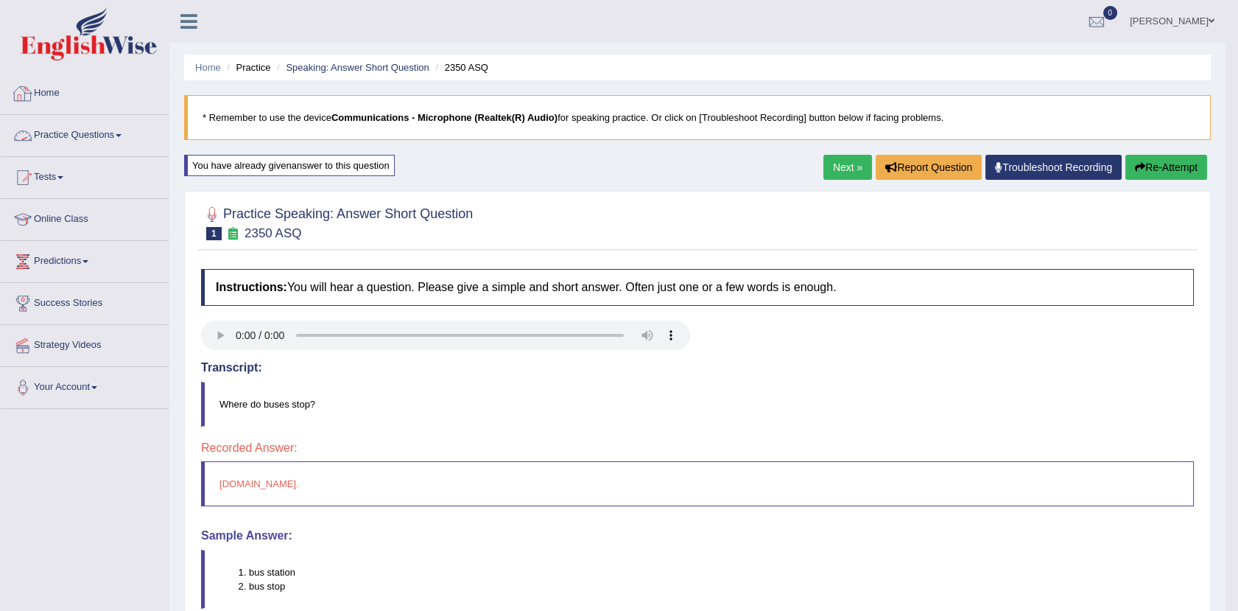
click at [109, 131] on link "Practice Questions" at bounding box center [85, 133] width 168 height 37
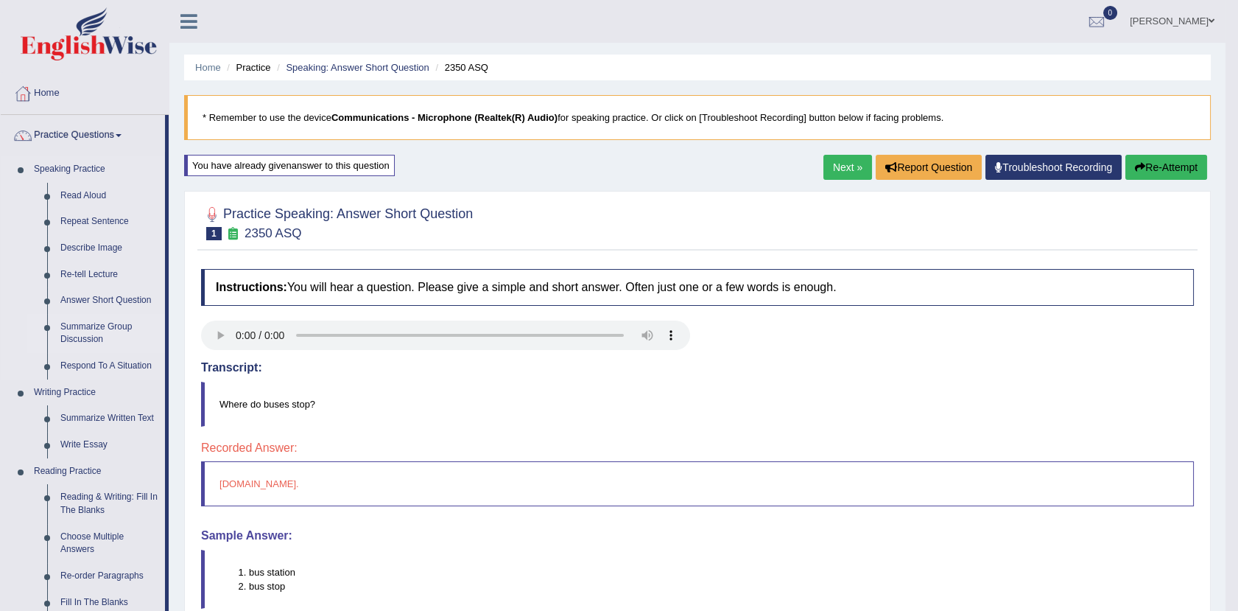
click at [91, 317] on link "Summarize Group Discussion" at bounding box center [109, 333] width 111 height 39
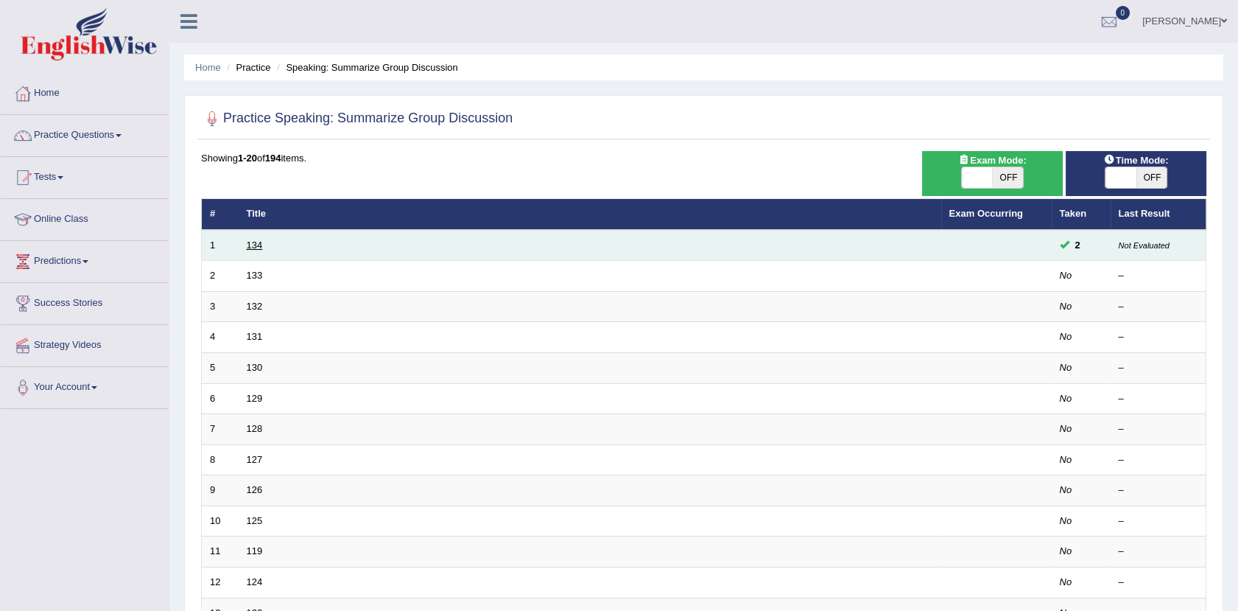
click at [258, 242] on link "134" at bounding box center [255, 244] width 16 height 11
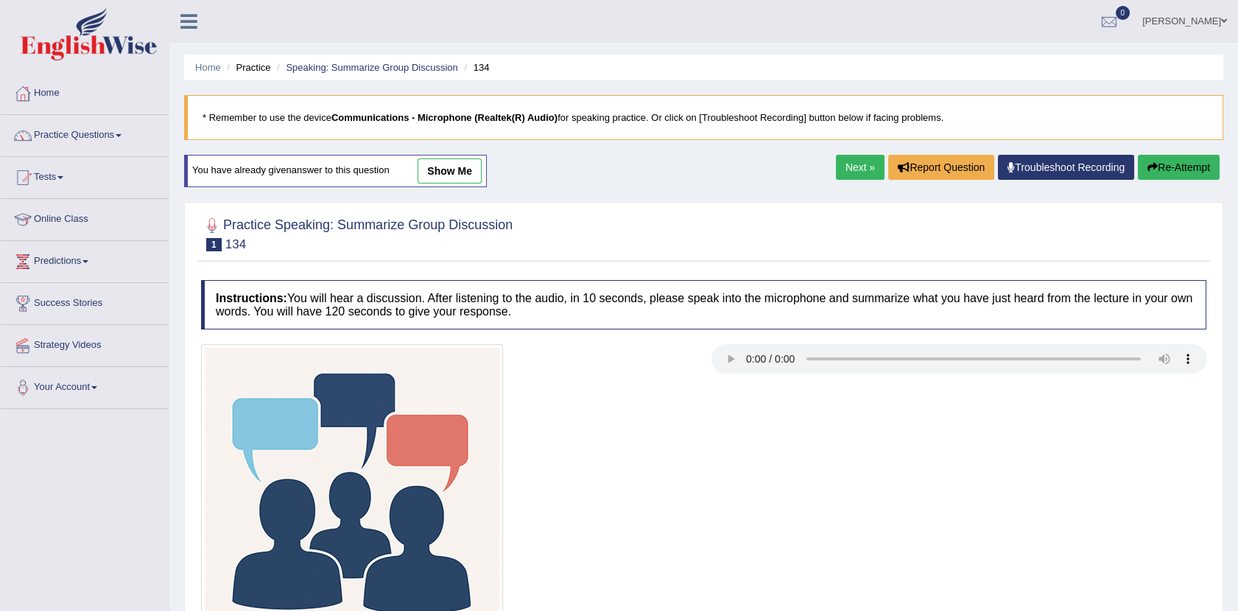
click at [454, 166] on link "show me" at bounding box center [450, 170] width 64 height 25
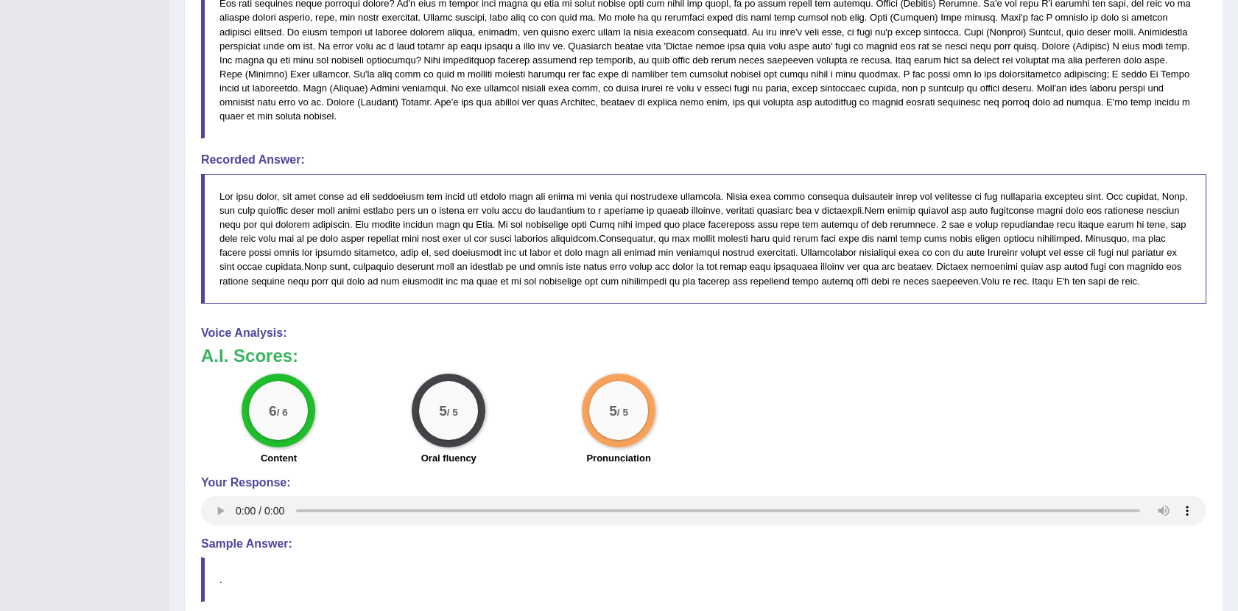
scroll to position [94, 0]
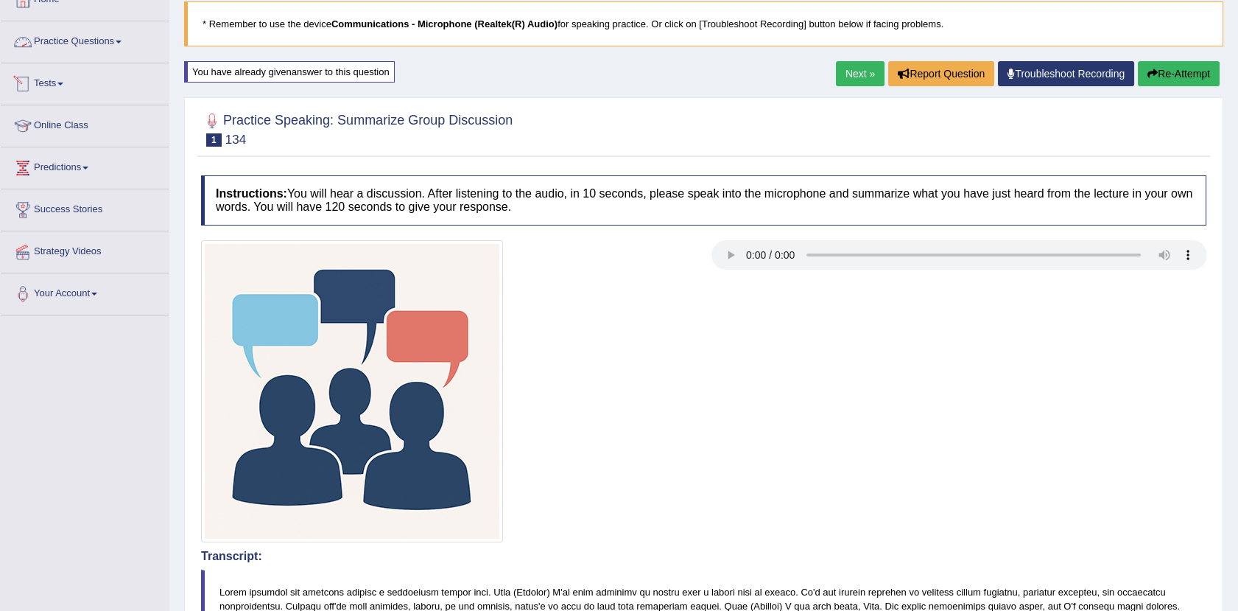
click at [110, 43] on link "Practice Questions" at bounding box center [85, 39] width 168 height 37
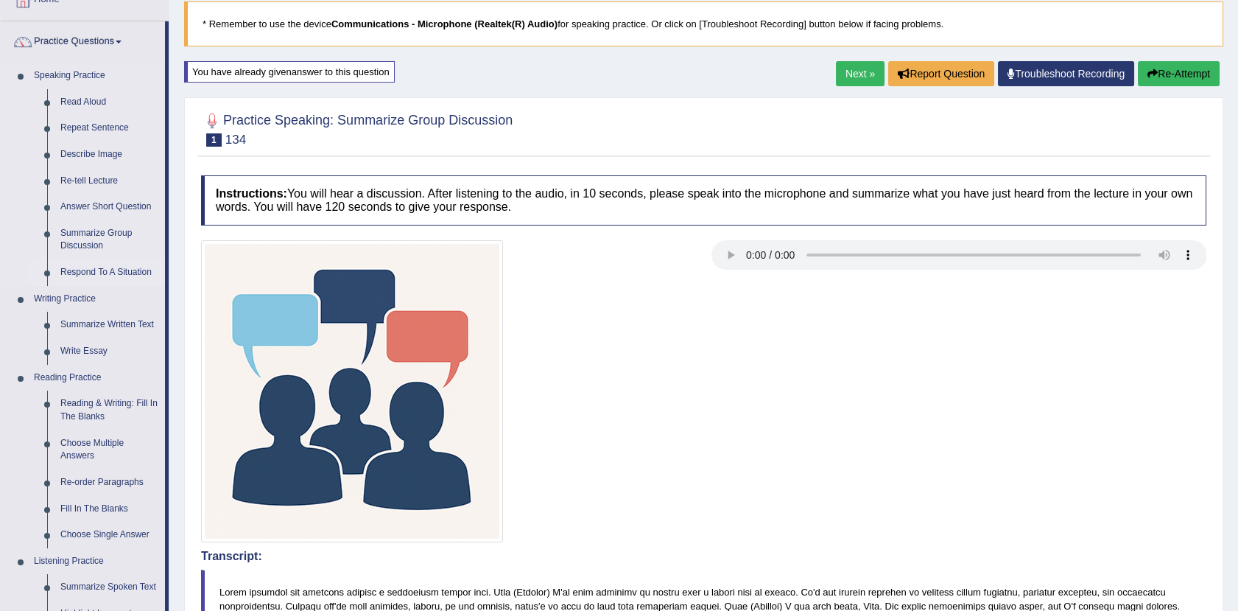
click at [102, 264] on link "Respond To A Situation" at bounding box center [109, 272] width 111 height 27
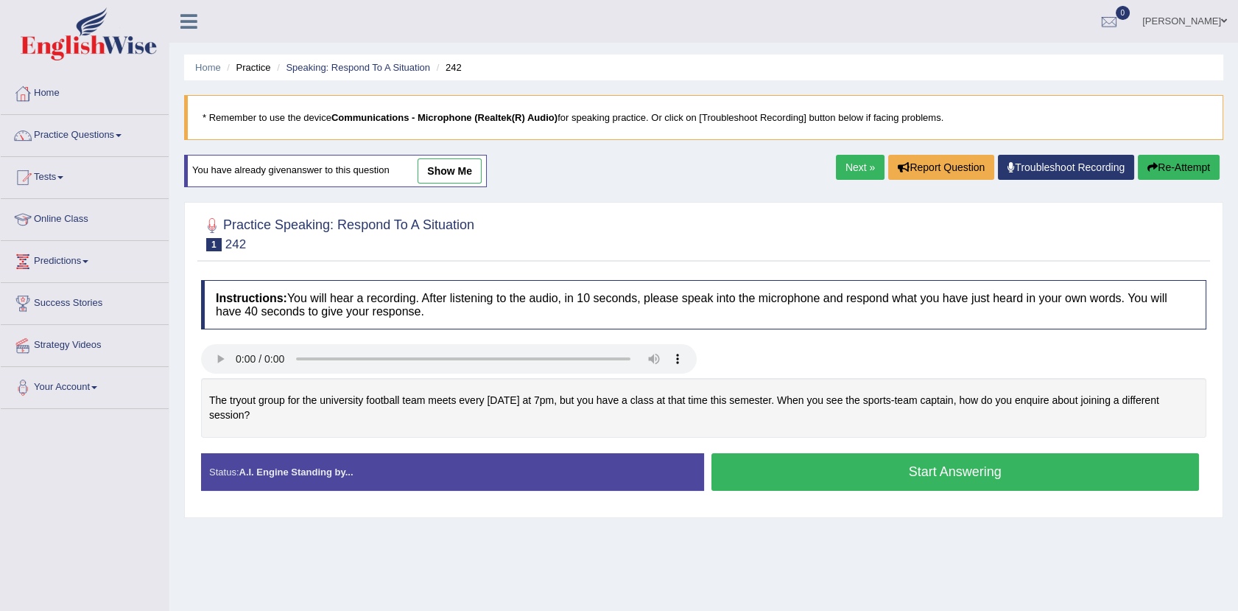
click at [252, 394] on div "The tryout group for the university football team meets every [DATE] at 7pm, bu…" at bounding box center [703, 408] width 1005 height 60
drag, startPoint x: 253, startPoint y: 394, endPoint x: 359, endPoint y: 395, distance: 106.8
click at [359, 395] on div "The tryout group for the university football team meets every [DATE] at 7pm, bu…" at bounding box center [703, 408] width 1005 height 60
click at [436, 161] on link "show me" at bounding box center [450, 170] width 64 height 25
click at [446, 67] on li "242" at bounding box center [447, 67] width 29 height 14
